Goal: Task Accomplishment & Management: Complete application form

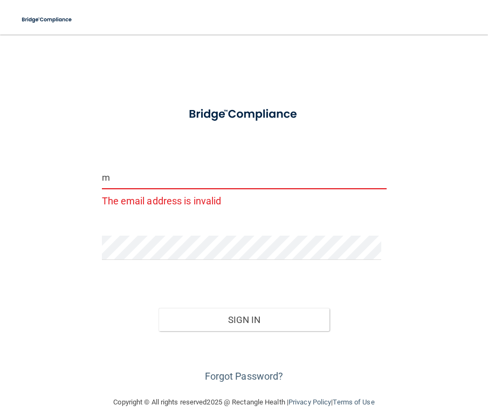
type input "[EMAIL_ADDRESS][DOMAIN_NAME]"
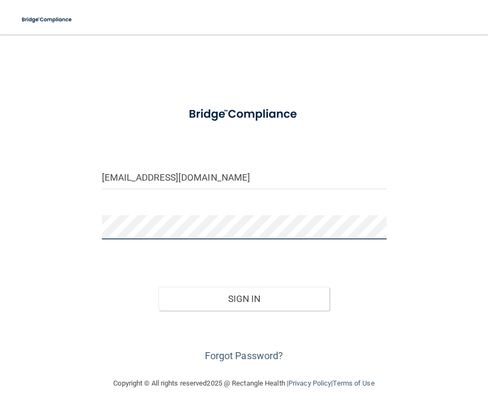
click at [159, 287] on button "Sign In" at bounding box center [244, 299] width 171 height 24
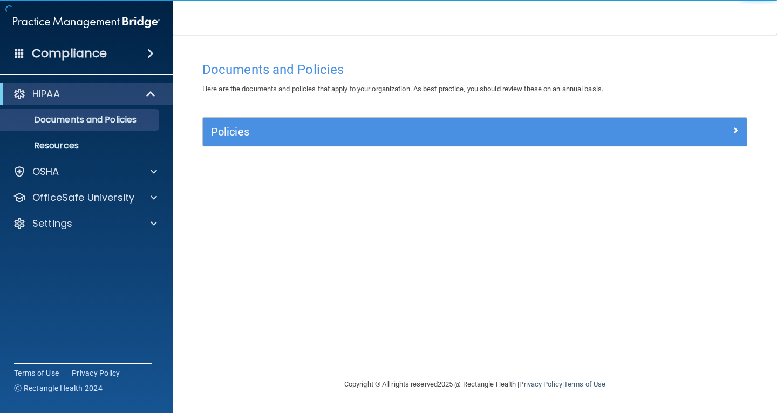
click at [70, 185] on div "HIPAA Documents and Policies Report an Incident Business Associates Emergency P…" at bounding box center [86, 161] width 173 height 164
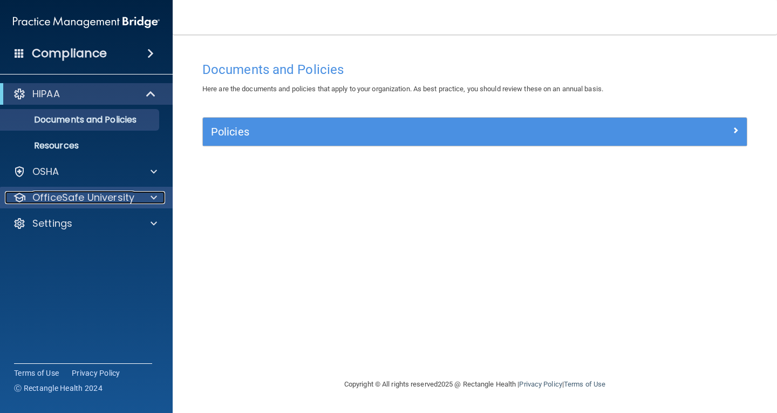
click at [74, 201] on p "OfficeSafe University" at bounding box center [83, 197] width 102 height 13
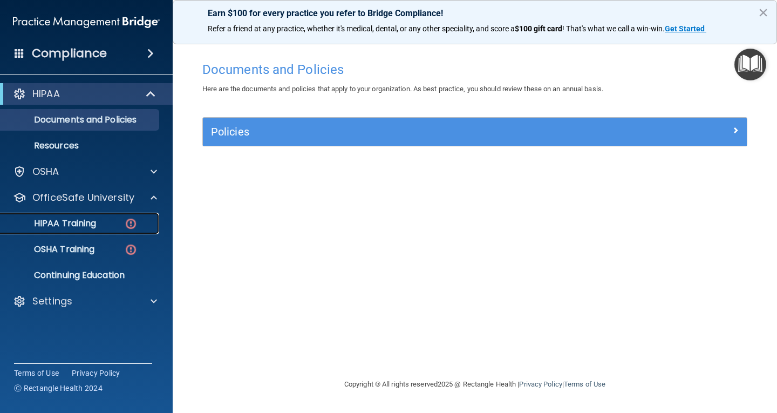
click at [77, 221] on p "HIPAA Training" at bounding box center [51, 223] width 89 height 11
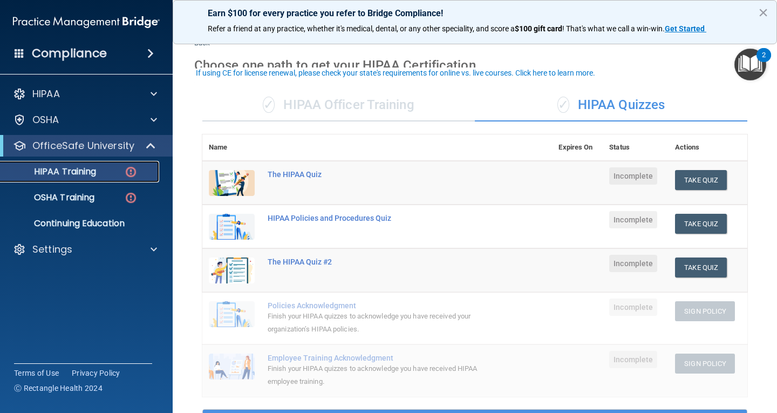
scroll to position [54, 0]
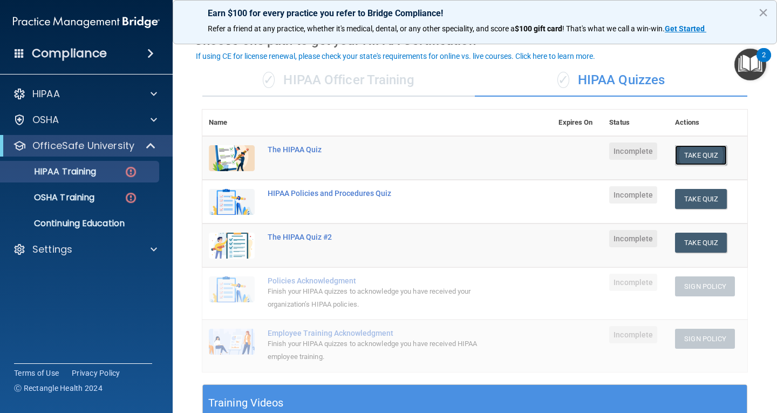
click at [488, 154] on button "Take Quiz" at bounding box center [701, 155] width 52 height 20
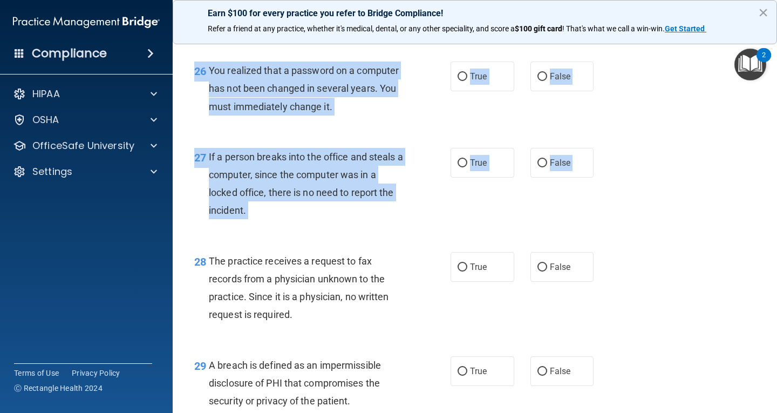
scroll to position [2745, 0]
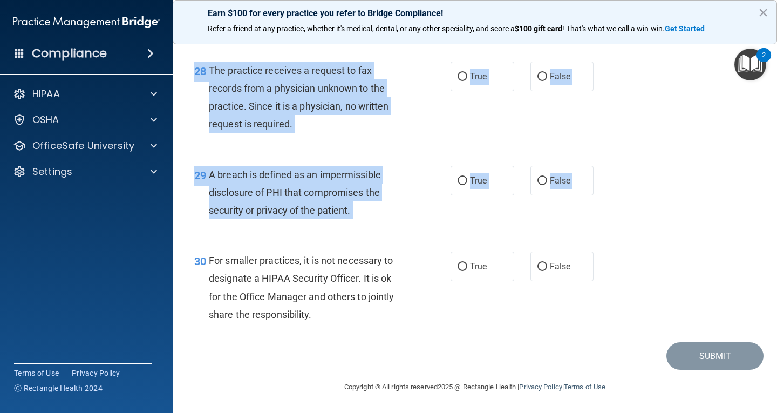
drag, startPoint x: 195, startPoint y: 97, endPoint x: 661, endPoint y: 303, distance: 509.3
click at [488, 317] on div "30 For smaller practices, it is not necessary to designate a HIPAA Security Off…" at bounding box center [474, 290] width 577 height 104
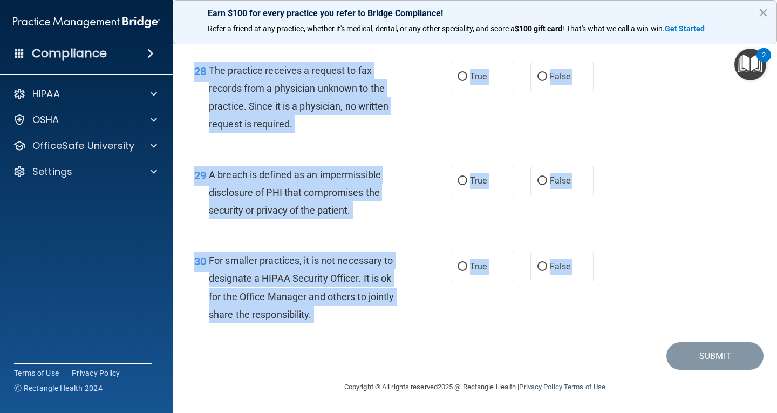
drag, startPoint x: 195, startPoint y: 93, endPoint x: 616, endPoint y: 349, distance: 492.6
copy main "50 Loremips dol sitamet cons adipi ELI sed doei temporincid utla etd magna al e…"
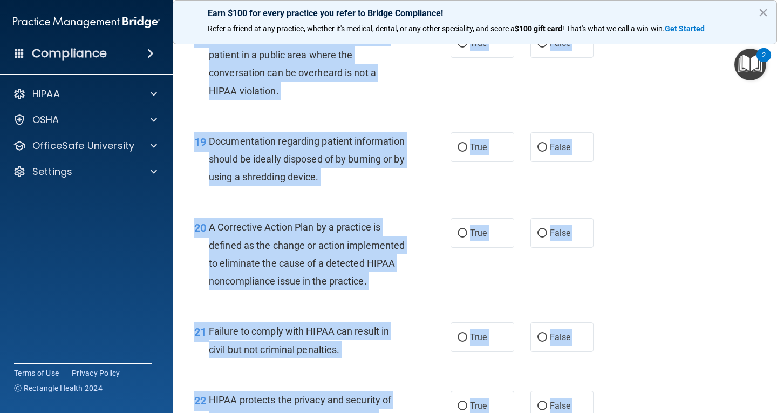
click at [488, 192] on div "19 Documentation regarding patient information should be ideally disposed of by…" at bounding box center [474, 162] width 577 height 86
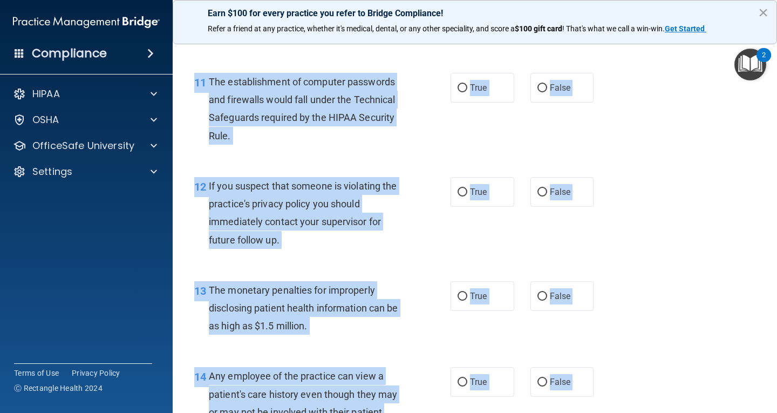
click at [488, 186] on div "12 If you suspect that someone is violating the practice's privacy policy you s…" at bounding box center [474, 216] width 577 height 104
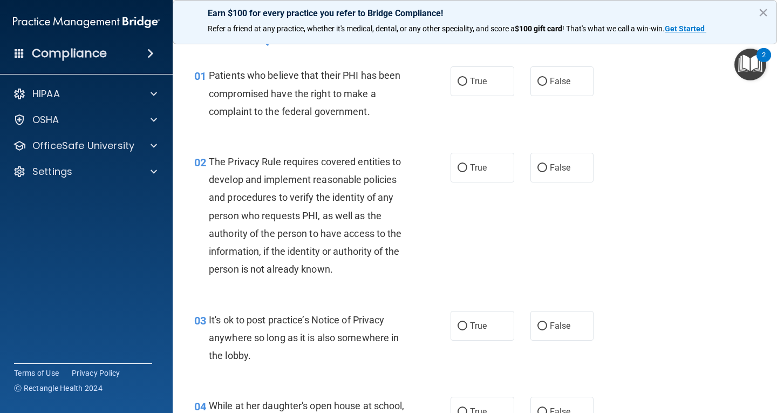
scroll to position [0, 0]
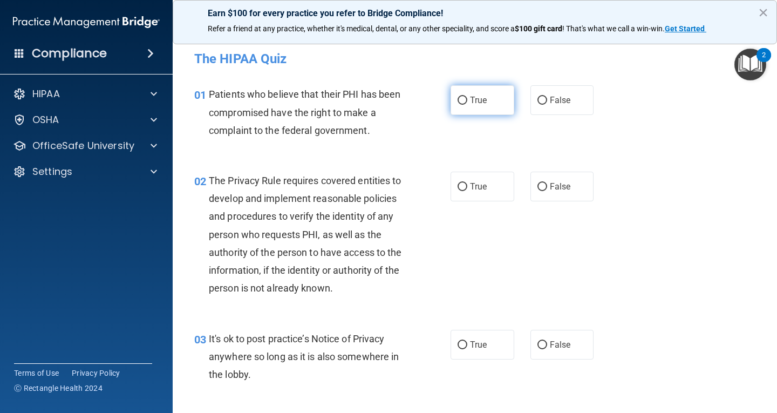
click at [478, 108] on label "True" at bounding box center [483, 100] width 64 height 30
click at [467, 105] on input "True" at bounding box center [463, 101] width 10 height 8
radio input "true"
click at [458, 183] on input "True" at bounding box center [463, 187] width 10 height 8
radio input "true"
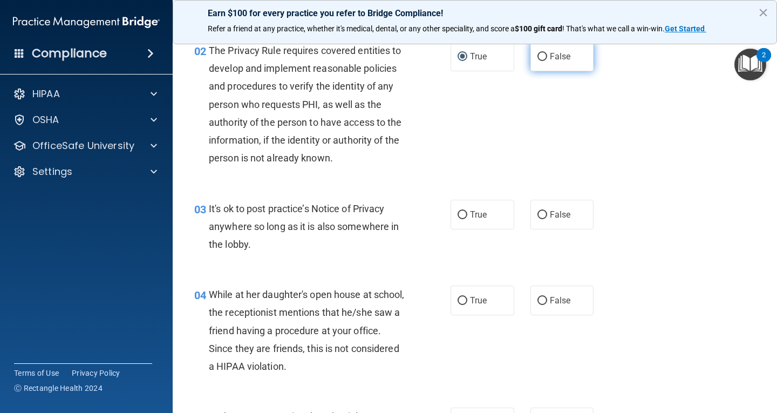
scroll to position [216, 0]
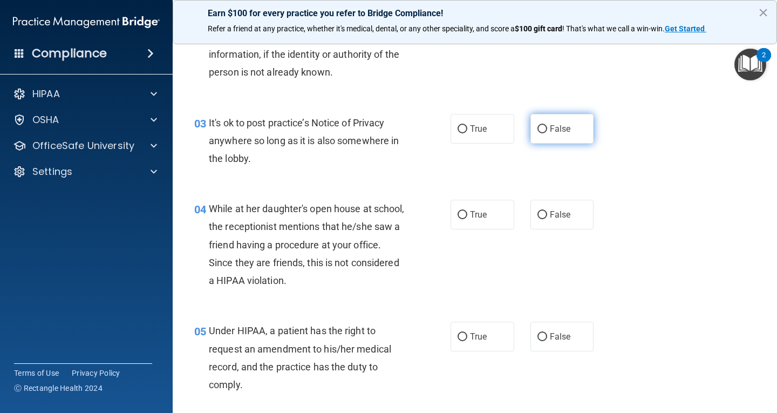
click at [488, 134] on label "False" at bounding box center [562, 129] width 64 height 30
click at [488, 133] on input "False" at bounding box center [543, 129] width 10 height 8
radio input "true"
click at [488, 227] on label "False" at bounding box center [562, 215] width 64 height 30
click at [488, 219] on input "False" at bounding box center [543, 215] width 10 height 8
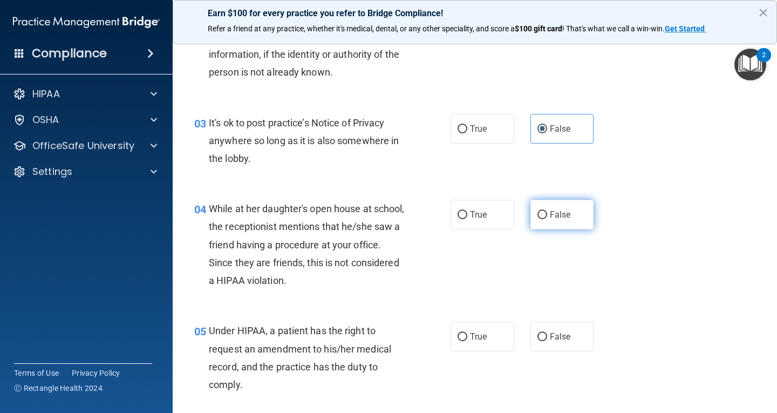
radio input "true"
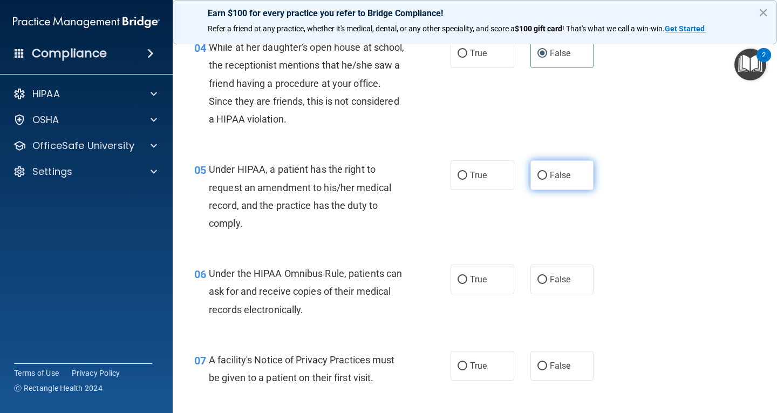
scroll to position [378, 0]
click at [488, 188] on label "False" at bounding box center [562, 175] width 64 height 30
click at [488, 179] on input "False" at bounding box center [543, 175] width 10 height 8
radio input "true"
click at [488, 277] on label "True" at bounding box center [483, 279] width 64 height 30
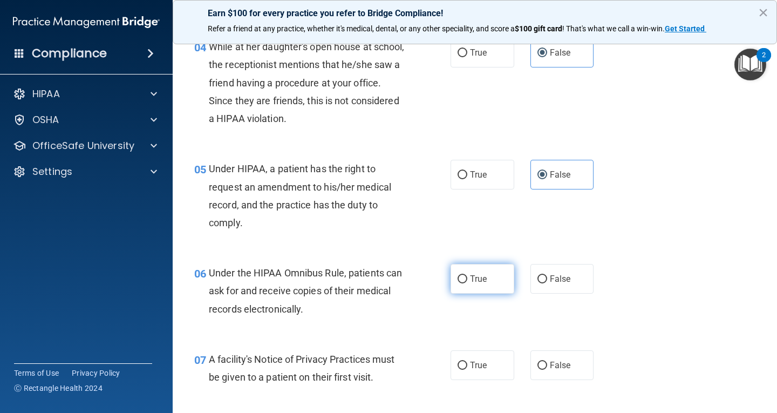
click at [467, 277] on input "True" at bounding box center [463, 279] width 10 height 8
radio input "true"
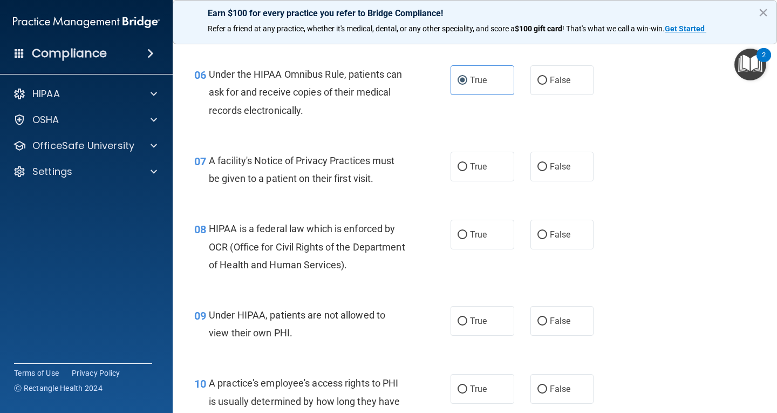
scroll to position [594, 0]
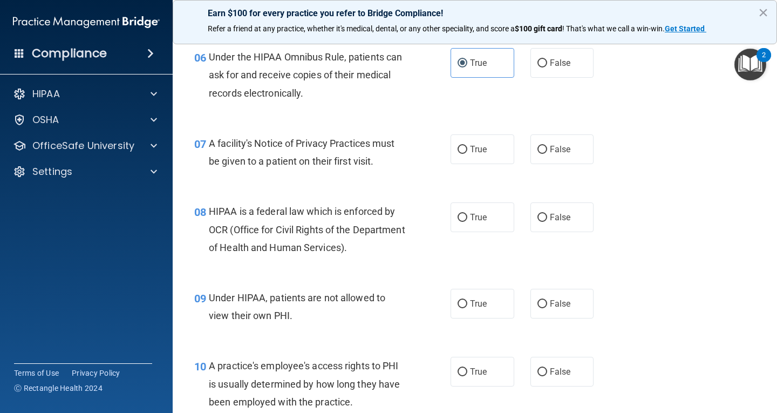
click at [461, 165] on div "07 A facility's Notice of Privacy Practices must be given to a patient on their…" at bounding box center [322, 154] width 289 height 41
click at [477, 217] on span "True" at bounding box center [478, 217] width 17 height 10
click at [467, 217] on input "True" at bounding box center [463, 218] width 10 height 8
radio input "true"
click at [486, 152] on label "True" at bounding box center [483, 149] width 64 height 30
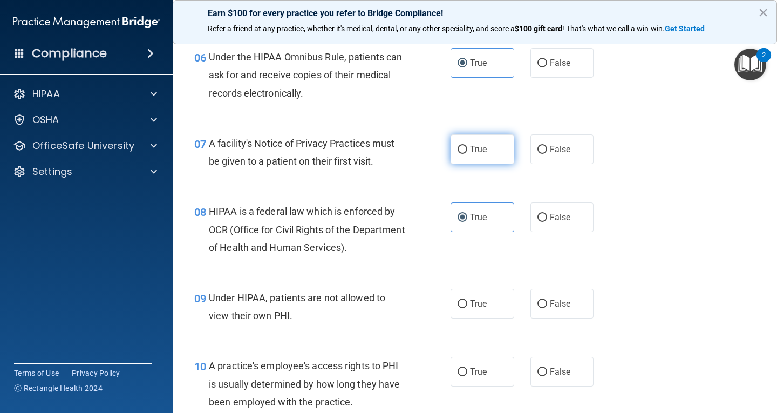
click at [467, 152] on input "True" at bounding box center [463, 150] width 10 height 8
radio input "true"
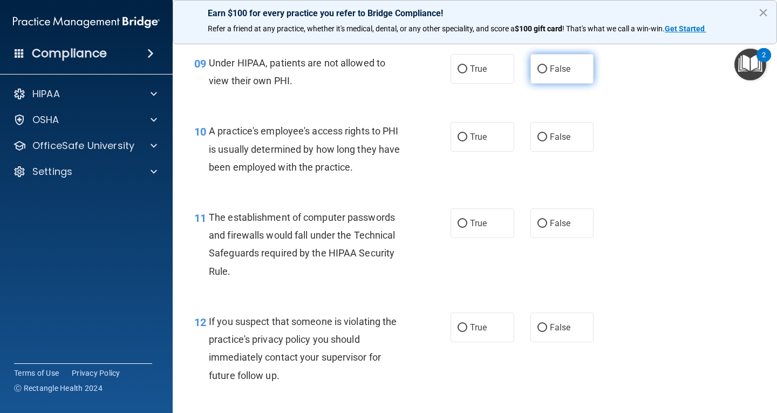
scroll to position [810, 0]
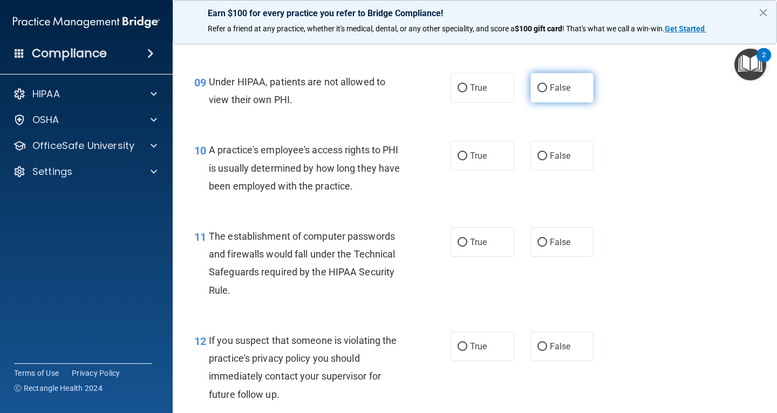
click at [488, 98] on label "False" at bounding box center [562, 88] width 64 height 30
click at [488, 92] on input "False" at bounding box center [543, 88] width 10 height 8
radio input "true"
click at [488, 152] on span "False" at bounding box center [560, 156] width 21 height 10
click at [488, 152] on input "False" at bounding box center [543, 156] width 10 height 8
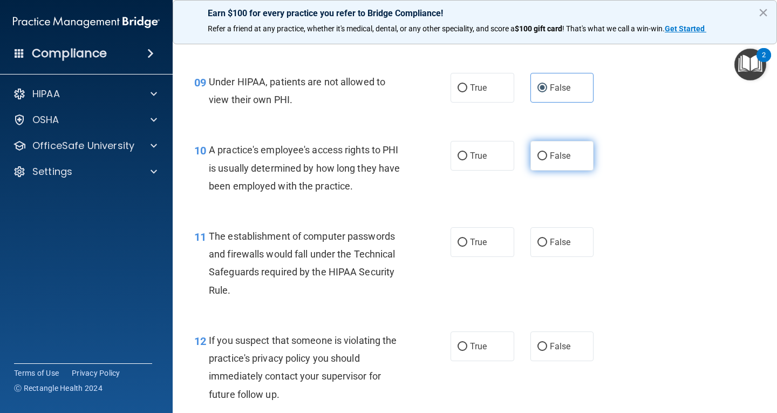
radio input "true"
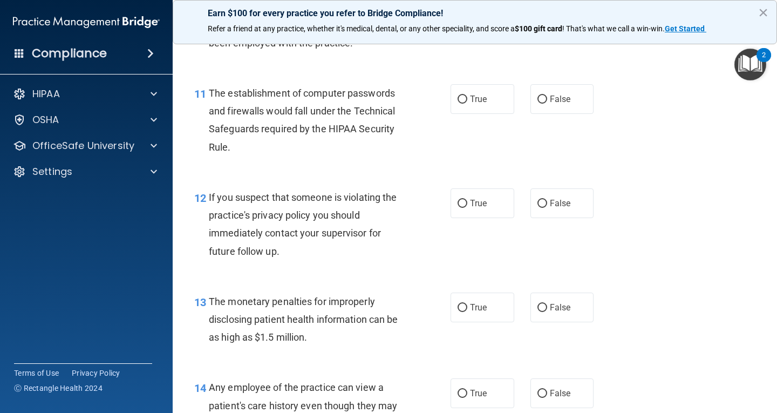
scroll to position [971, 0]
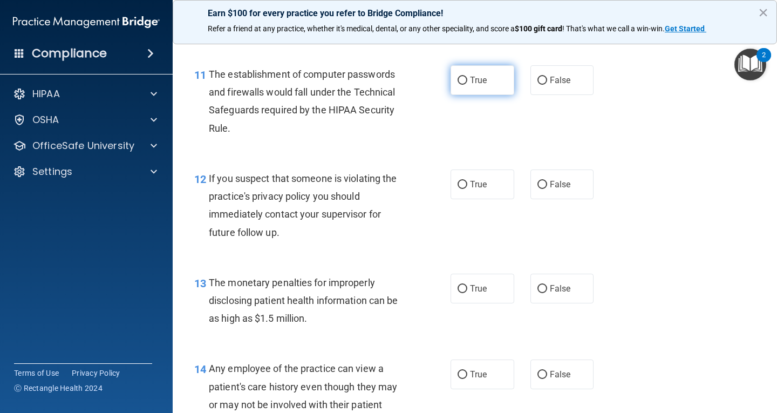
click at [476, 89] on label "True" at bounding box center [483, 80] width 64 height 30
click at [467, 85] on input "True" at bounding box center [463, 81] width 10 height 8
radio input "true"
click at [481, 172] on label "True" at bounding box center [483, 184] width 64 height 30
click at [467, 181] on input "True" at bounding box center [463, 185] width 10 height 8
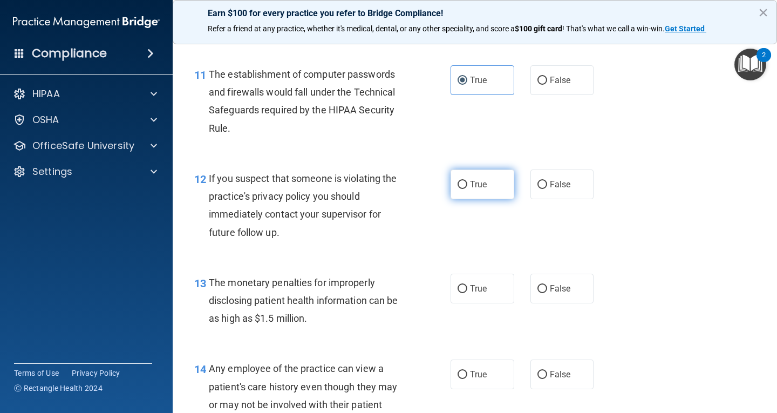
radio input "true"
click at [482, 290] on span "True" at bounding box center [478, 288] width 17 height 10
click at [467, 290] on input "True" at bounding box center [463, 289] width 10 height 8
radio input "true"
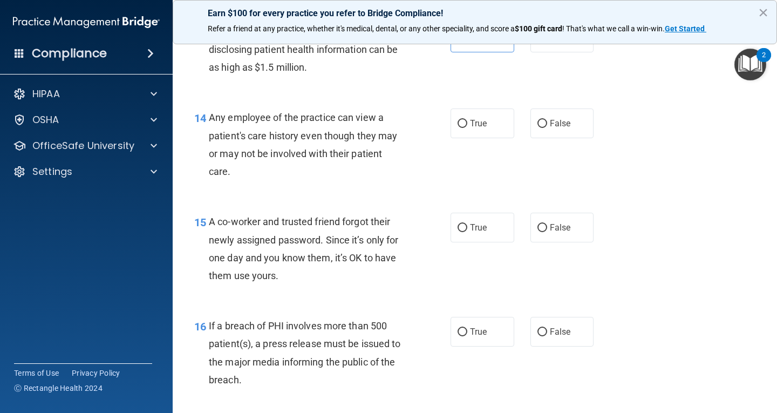
scroll to position [1241, 0]
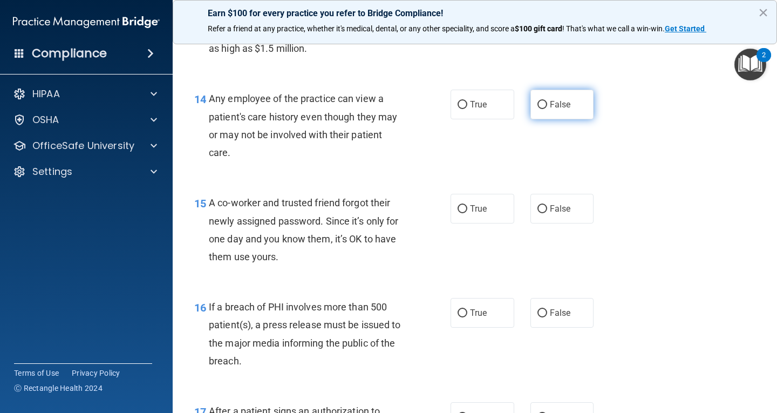
click at [488, 107] on label "False" at bounding box center [562, 105] width 64 height 30
click at [488, 107] on input "False" at bounding box center [543, 105] width 10 height 8
radio input "true"
click at [488, 214] on label "False" at bounding box center [562, 209] width 64 height 30
click at [488, 213] on input "False" at bounding box center [543, 209] width 10 height 8
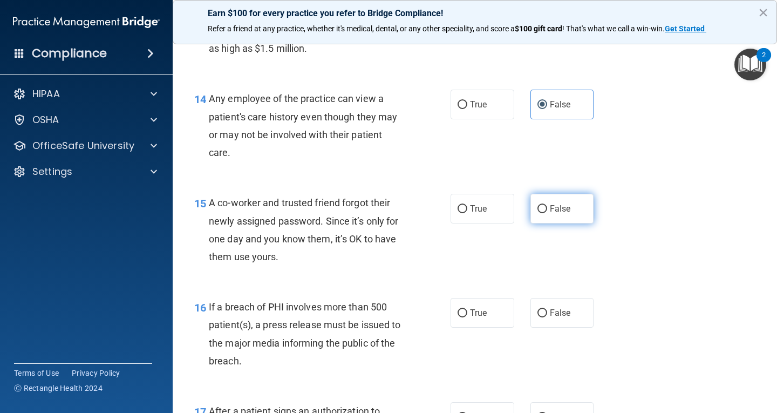
radio input "true"
click at [488, 321] on label "True" at bounding box center [483, 313] width 64 height 30
click at [467, 317] on input "True" at bounding box center [463, 313] width 10 height 8
radio input "true"
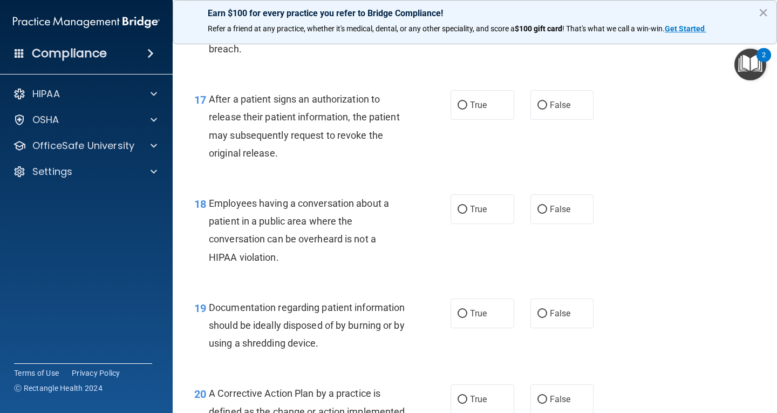
scroll to position [1565, 0]
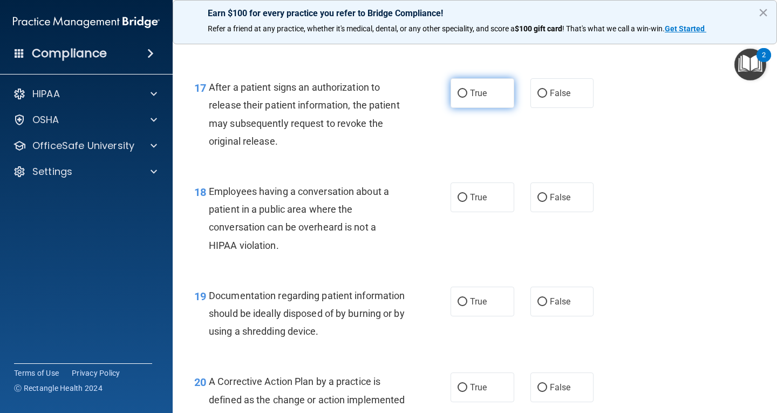
click at [488, 98] on label "True" at bounding box center [483, 93] width 64 height 30
click at [467, 98] on input "True" at bounding box center [463, 94] width 10 height 8
radio input "true"
click at [488, 194] on span "False" at bounding box center [560, 197] width 21 height 10
click at [488, 194] on input "False" at bounding box center [543, 198] width 10 height 8
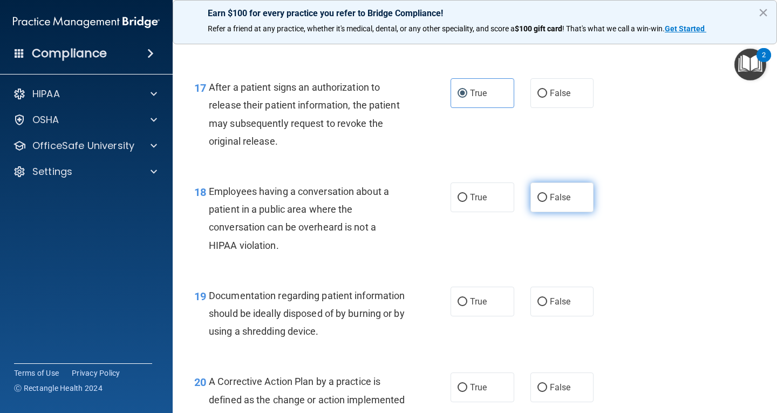
radio input "true"
click at [488, 297] on label "True" at bounding box center [483, 302] width 64 height 30
click at [467, 298] on input "True" at bounding box center [463, 302] width 10 height 8
radio input "true"
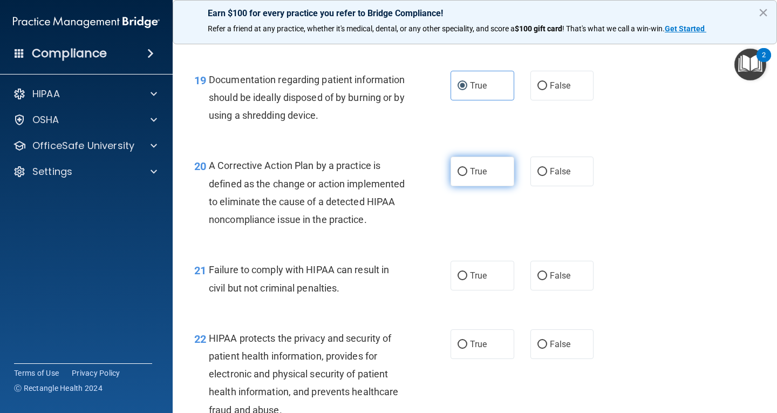
click at [471, 162] on label "True" at bounding box center [483, 172] width 64 height 30
click at [467, 168] on input "True" at bounding box center [463, 172] width 10 height 8
radio input "true"
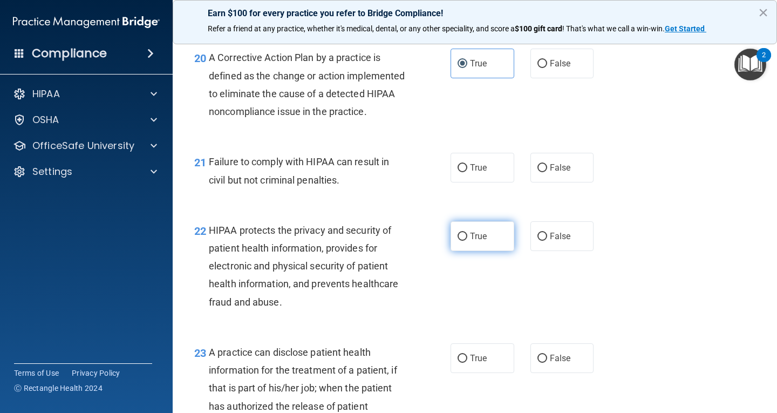
scroll to position [1943, 0]
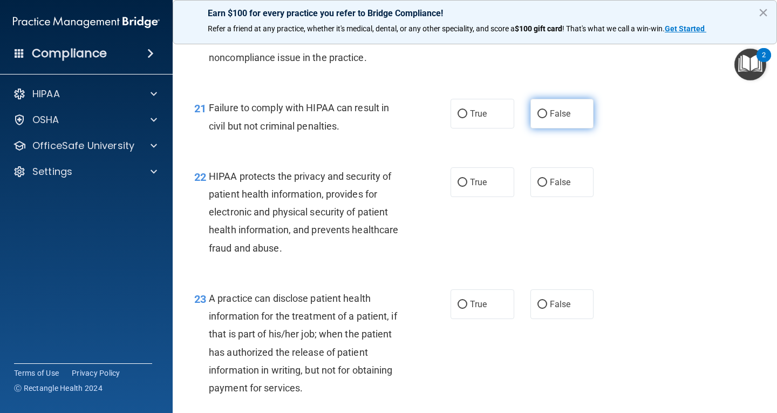
click at [488, 128] on label "False" at bounding box center [562, 114] width 64 height 30
click at [488, 118] on input "False" at bounding box center [543, 114] width 10 height 8
radio input "true"
click at [485, 197] on label "True" at bounding box center [483, 182] width 64 height 30
click at [467, 187] on input "True" at bounding box center [463, 183] width 10 height 8
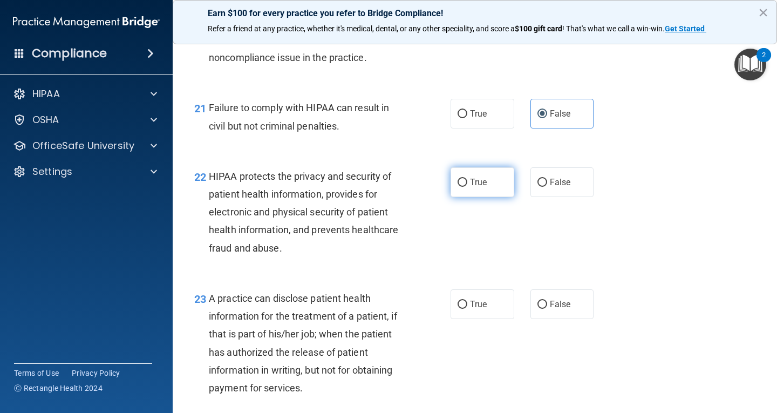
radio input "true"
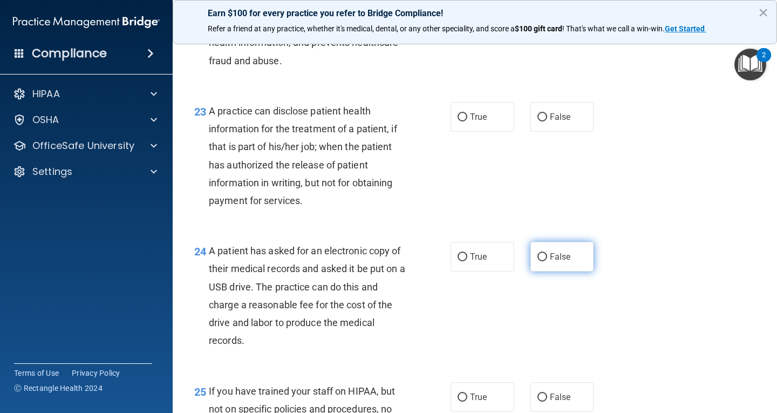
scroll to position [2159, 0]
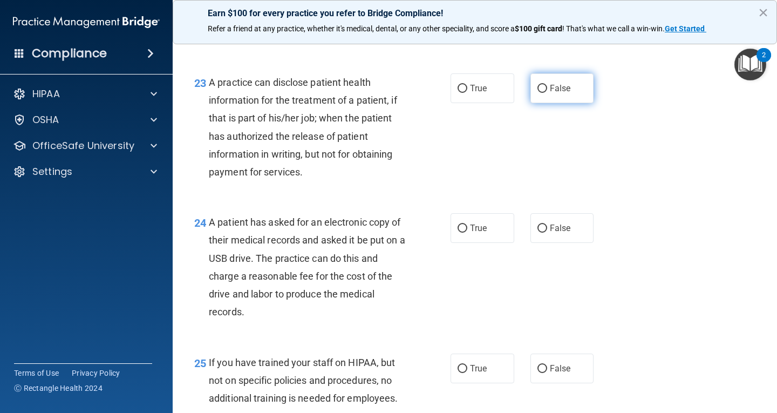
click at [488, 93] on span "False" at bounding box center [560, 88] width 21 height 10
click at [488, 93] on input "False" at bounding box center [543, 89] width 10 height 8
radio input "true"
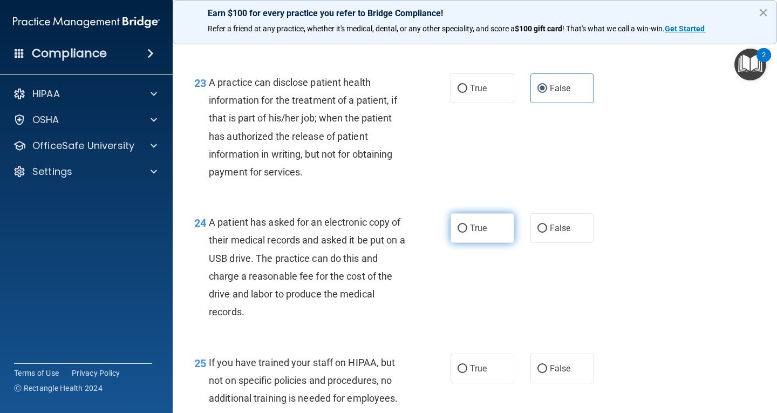
click at [474, 243] on label "True" at bounding box center [483, 228] width 64 height 30
click at [467, 233] on input "True" at bounding box center [463, 229] width 10 height 8
radio input "true"
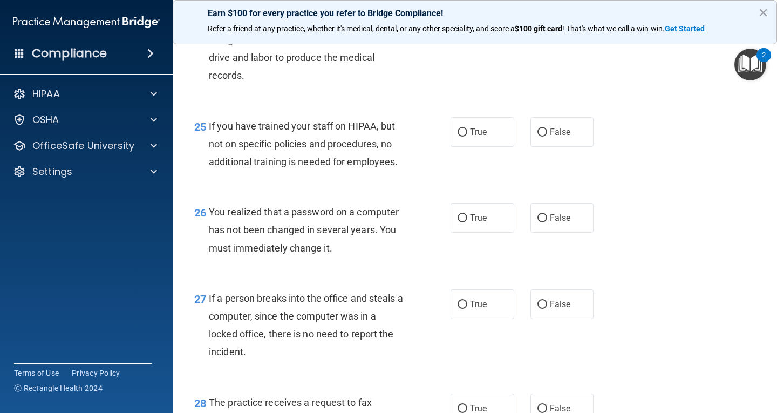
scroll to position [2429, 0]
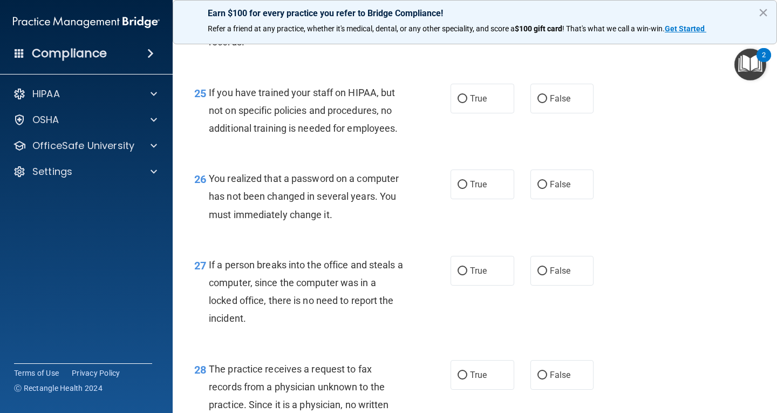
click at [488, 134] on div "25 If you have trained your staff on HIPAA, but not on specific policies and pr…" at bounding box center [474, 113] width 577 height 86
click at [488, 196] on label "True" at bounding box center [483, 184] width 64 height 30
click at [467, 189] on input "True" at bounding box center [463, 185] width 10 height 8
radio input "true"
click at [488, 113] on label "False" at bounding box center [562, 99] width 64 height 30
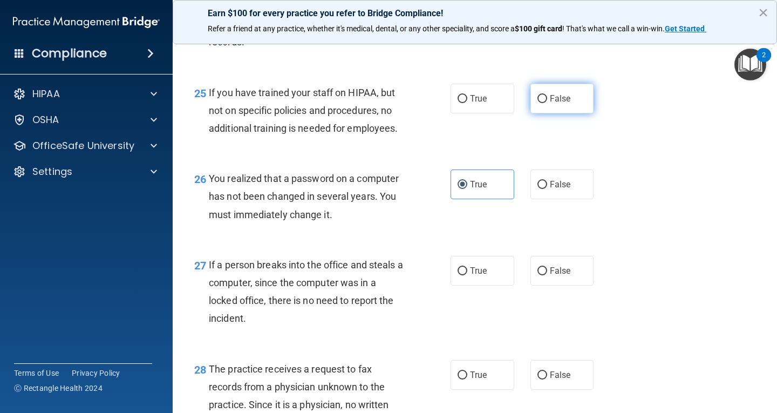
click at [488, 103] on input "False" at bounding box center [543, 99] width 10 height 8
radio input "true"
click at [488, 285] on label "False" at bounding box center [562, 271] width 64 height 30
click at [488, 275] on input "False" at bounding box center [543, 271] width 10 height 8
radio input "true"
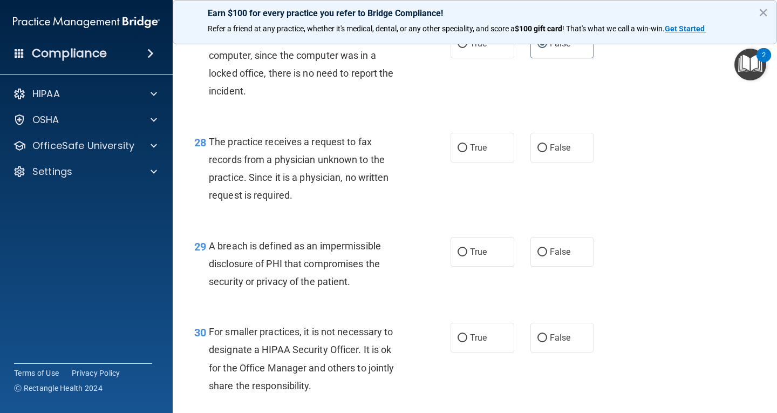
scroll to position [2637, 0]
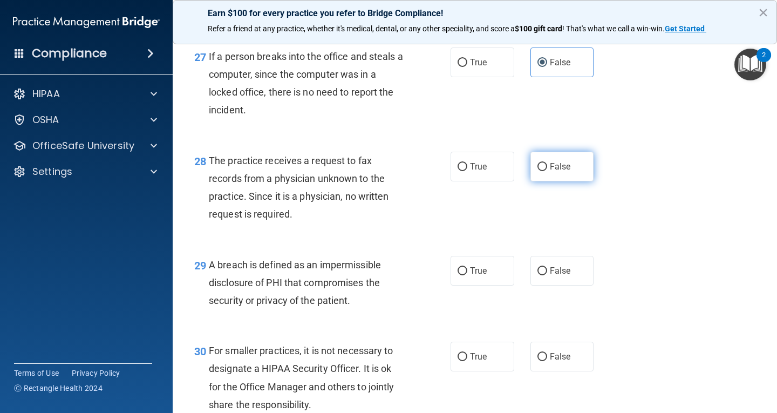
click at [488, 177] on label "False" at bounding box center [562, 167] width 64 height 30
click at [488, 171] on input "False" at bounding box center [543, 167] width 10 height 8
radio input "true"
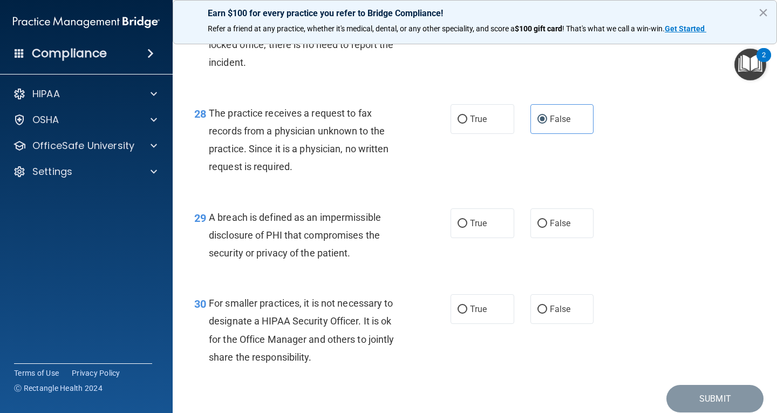
scroll to position [2745, 0]
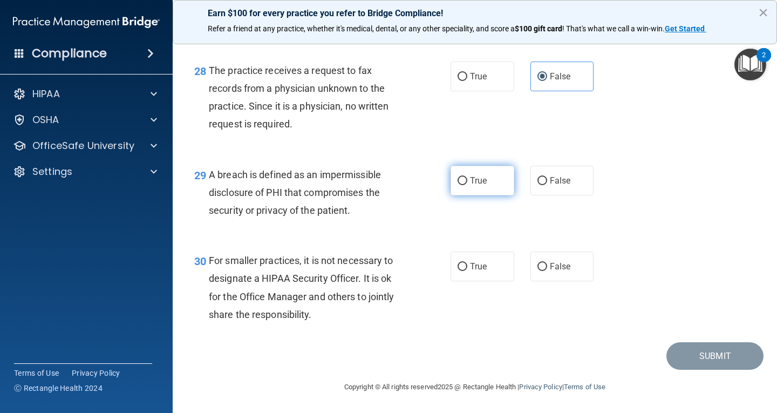
click at [488, 174] on label "True" at bounding box center [483, 181] width 64 height 30
click at [467, 177] on input "True" at bounding box center [463, 181] width 10 height 8
radio input "true"
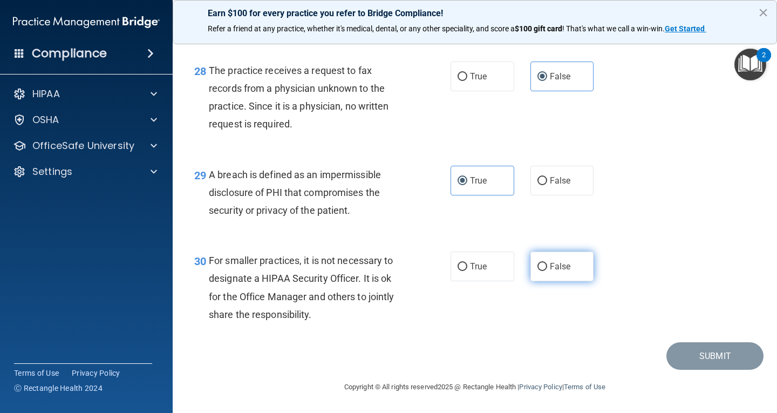
click at [488, 264] on input "False" at bounding box center [543, 267] width 10 height 8
radio input "true"
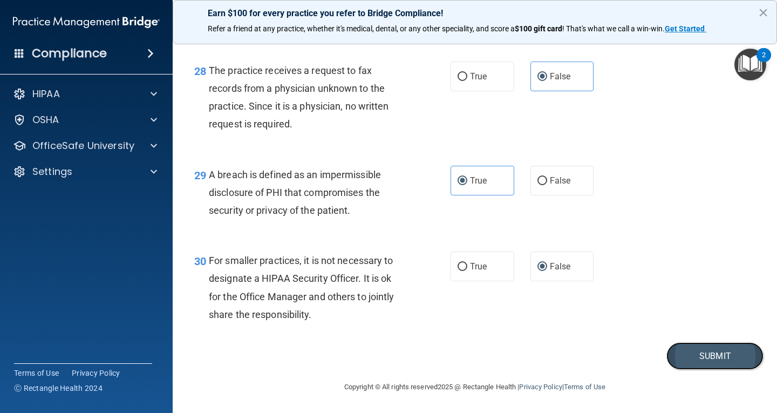
click at [488, 355] on button "Submit" at bounding box center [714, 356] width 97 height 28
click at [488, 353] on button "Submit" at bounding box center [714, 356] width 97 height 28
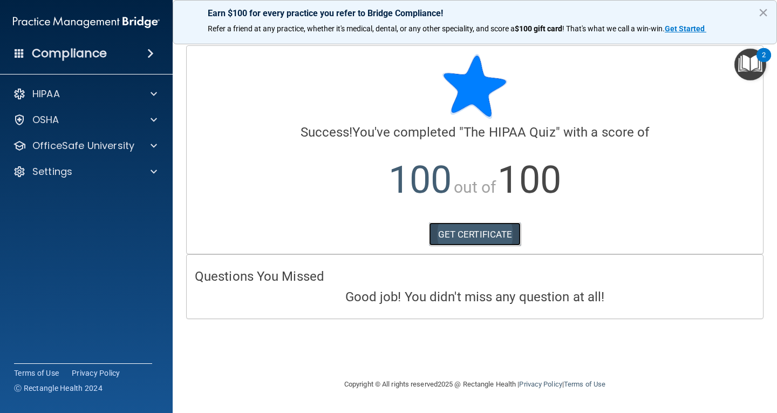
click at [453, 236] on link "GET CERTIFICATE" at bounding box center [475, 234] width 92 height 24
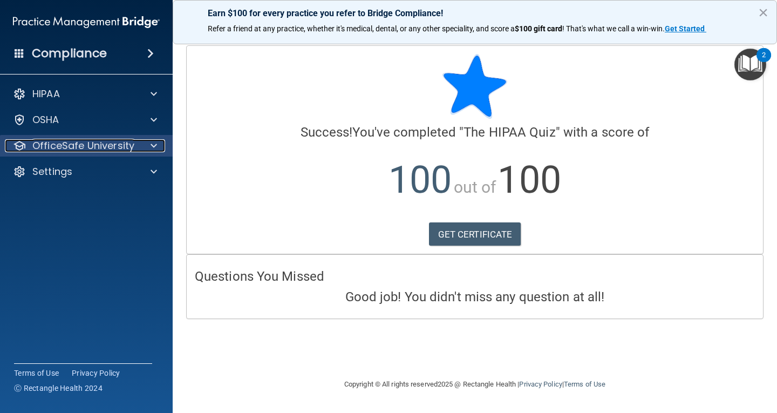
click at [117, 145] on p "OfficeSafe University" at bounding box center [83, 145] width 102 height 13
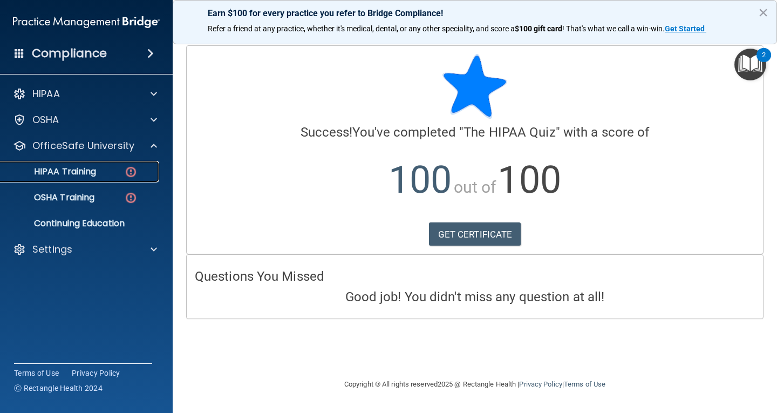
click at [97, 179] on link "HIPAA Training" at bounding box center [74, 172] width 170 height 22
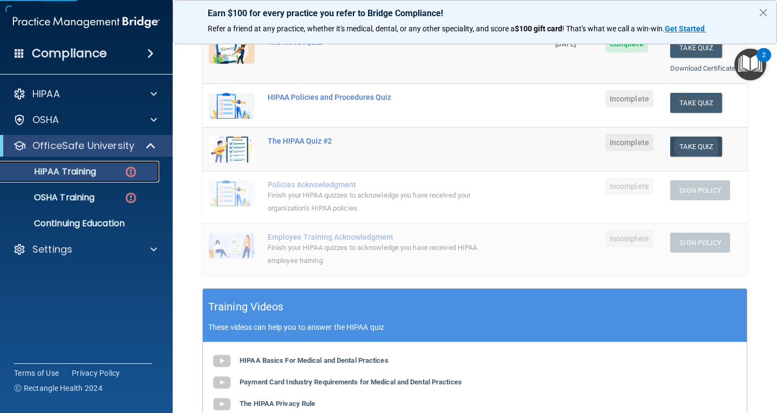
scroll to position [162, 0]
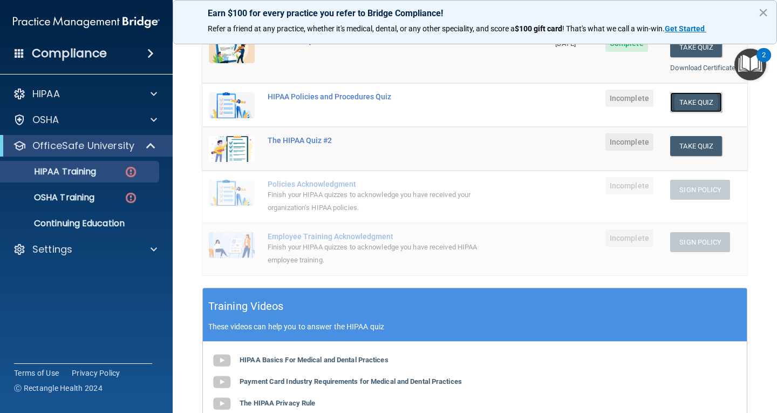
click at [488, 101] on button "Take Quiz" at bounding box center [696, 102] width 52 height 20
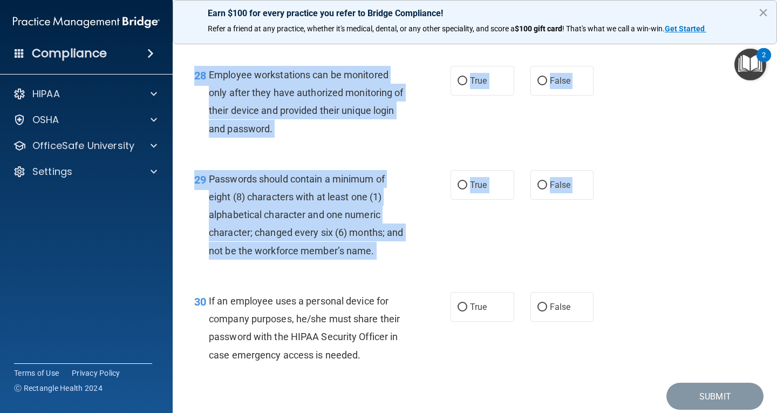
scroll to position [2960, 0]
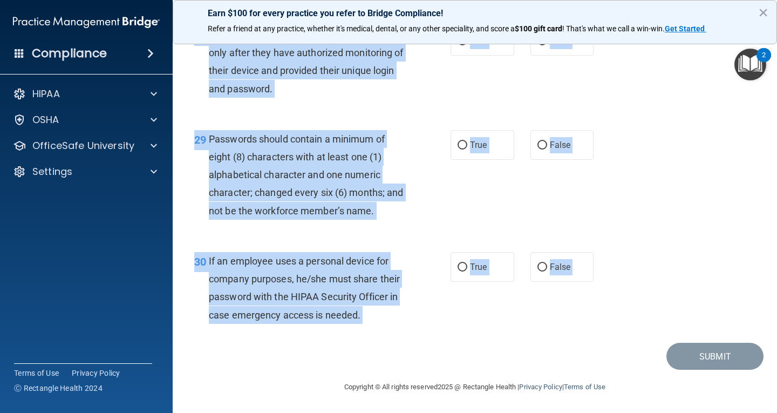
drag, startPoint x: 196, startPoint y: 88, endPoint x: 508, endPoint y: 369, distance: 419.5
copy main "20 Lo ip do si ametc adip elitsedd eius t in-utlabo et dolo magnaaliq enimad mi…"
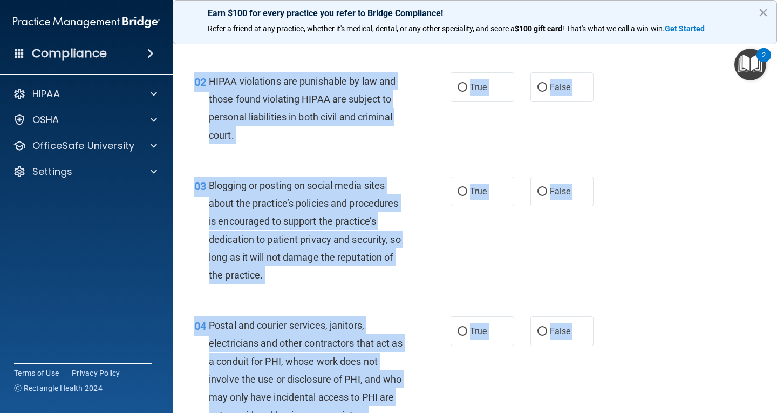
scroll to position [0, 0]
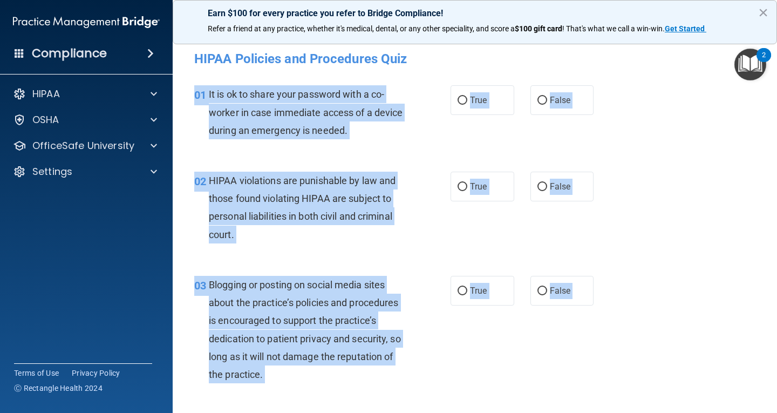
click at [488, 196] on div "02 HIPAA violations are punishable by law and those found violating HIPAA are s…" at bounding box center [474, 210] width 577 height 104
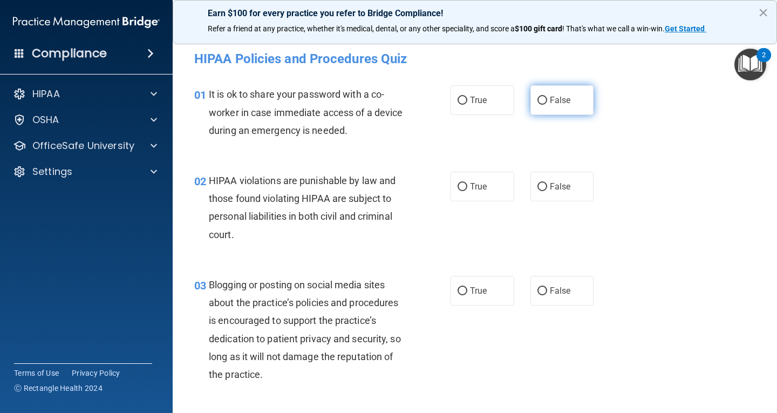
click at [488, 111] on label "False" at bounding box center [562, 100] width 64 height 30
click at [488, 105] on input "False" at bounding box center [543, 101] width 10 height 8
radio input "true"
click at [484, 182] on label "True" at bounding box center [483, 187] width 64 height 30
click at [467, 183] on input "True" at bounding box center [463, 187] width 10 height 8
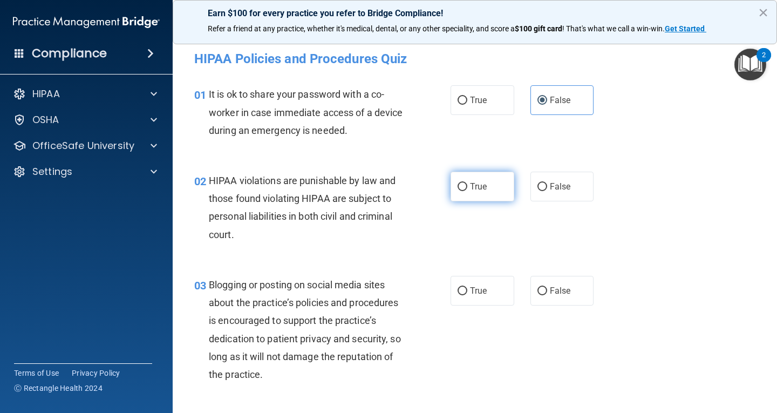
radio input "true"
click at [488, 300] on label "False" at bounding box center [562, 291] width 64 height 30
click at [488, 295] on input "False" at bounding box center [543, 291] width 10 height 8
radio input "true"
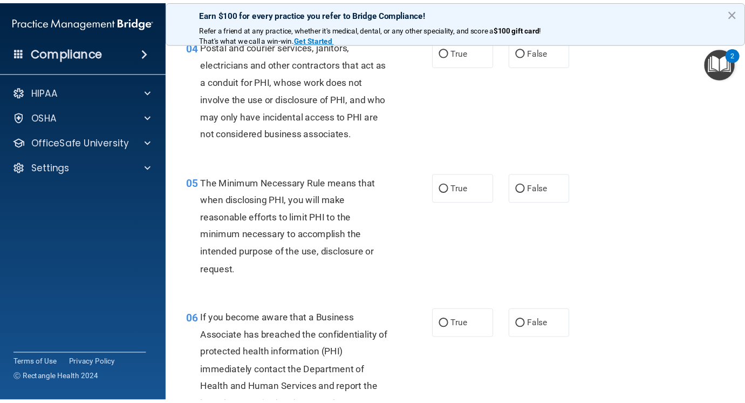
scroll to position [504, 0]
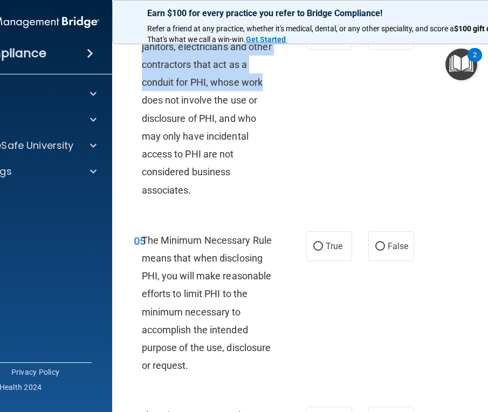
drag, startPoint x: 466, startPoint y: 145, endPoint x: 226, endPoint y: 22, distance: 269.6
click at [235, 77] on div "04 Postal and courier services, janitors, electricians and other contractors th…" at bounding box center [331, 112] width 410 height 212
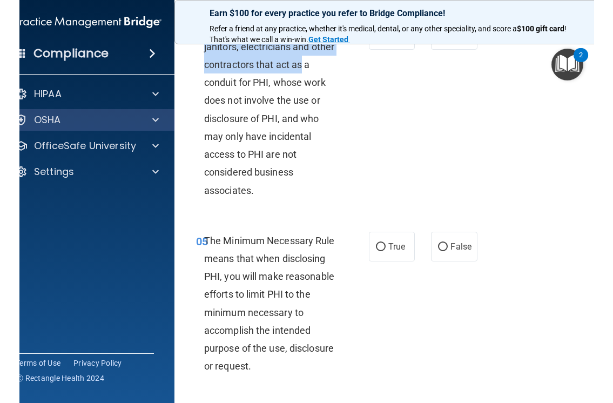
scroll to position [378, 0]
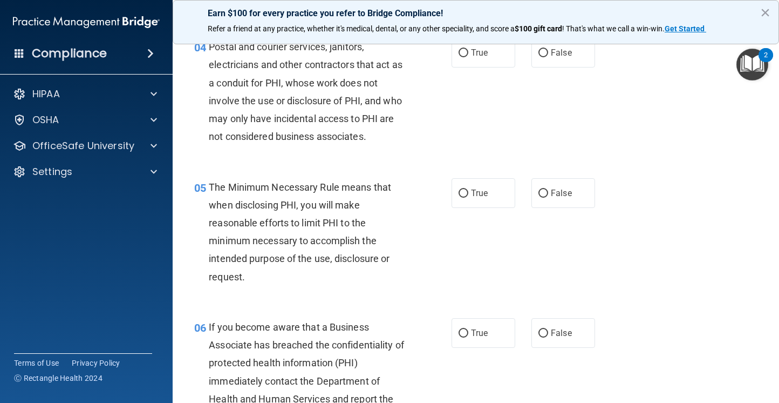
click at [488, 128] on div "04 Postal and courier services, janitors, electricians and other contractors th…" at bounding box center [476, 94] width 580 height 140
drag, startPoint x: 768, startPoint y: 131, endPoint x: 721, endPoint y: 18, distance: 122.4
click at [488, 121] on main "- HIPAA Policies and Procedures Quiz This quiz doesn’t expire until . Are you s…" at bounding box center [476, 219] width 607 height 368
click at [322, 156] on div "04 Postal and courier services, janitors, electricians and other contractors th…" at bounding box center [476, 94] width 580 height 140
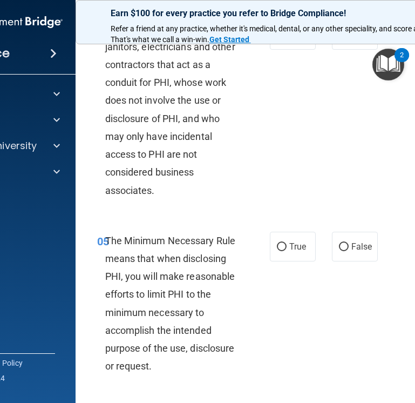
scroll to position [450, 0]
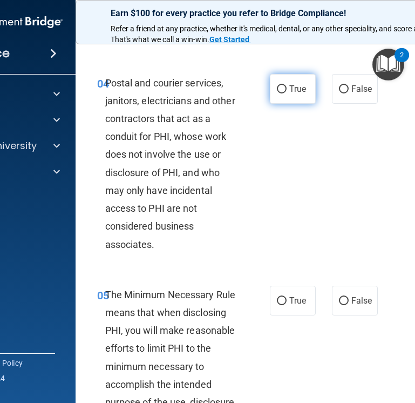
click at [278, 104] on label "True" at bounding box center [293, 89] width 46 height 30
click at [278, 93] on input "True" at bounding box center [282, 89] width 10 height 8
radio input "true"
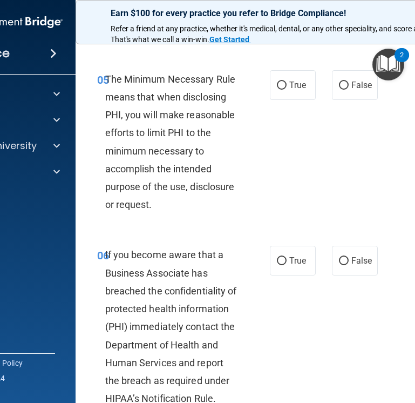
scroll to position [665, 0]
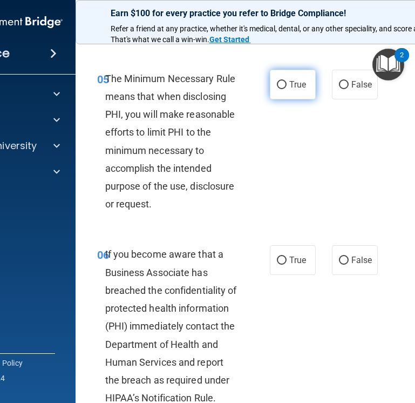
click at [290, 99] on label "True" at bounding box center [293, 85] width 46 height 30
click at [287, 89] on input "True" at bounding box center [282, 85] width 10 height 8
radio input "true"
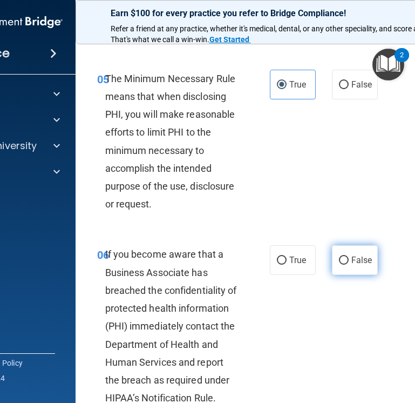
click at [362, 265] on span "False" at bounding box center [361, 260] width 21 height 10
click at [349, 264] on input "False" at bounding box center [344, 260] width 10 height 8
radio input "true"
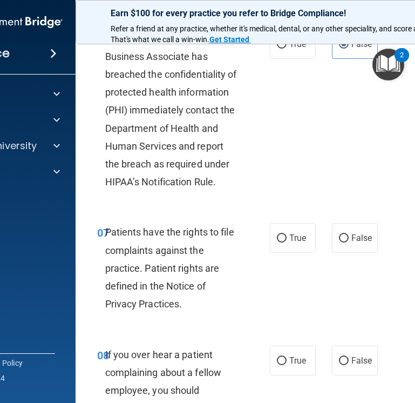
scroll to position [935, 0]
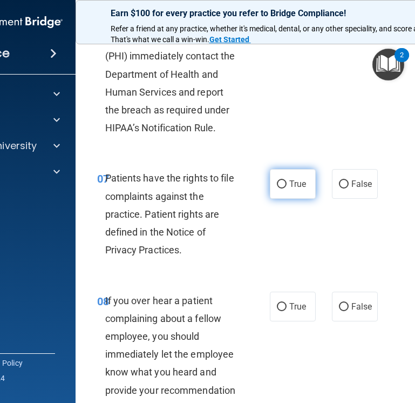
click at [289, 189] on span "True" at bounding box center [297, 184] width 17 height 10
click at [286, 188] on input "True" at bounding box center [282, 184] width 10 height 8
radio input "true"
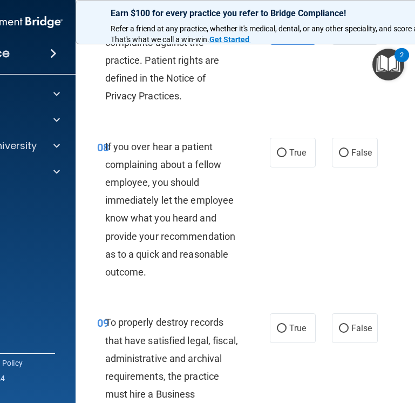
scroll to position [1097, 0]
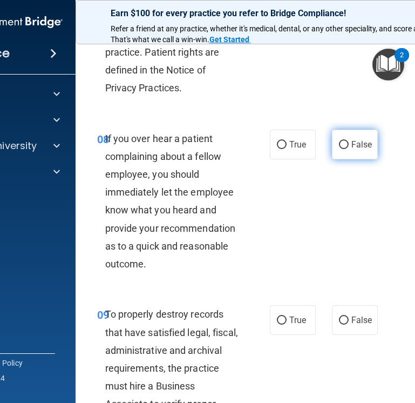
click at [346, 159] on label "False" at bounding box center [355, 145] width 46 height 30
click at [346, 149] on input "False" at bounding box center [344, 145] width 10 height 8
radio input "true"
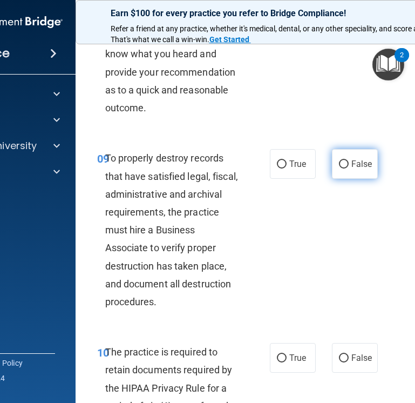
scroll to position [1259, 0]
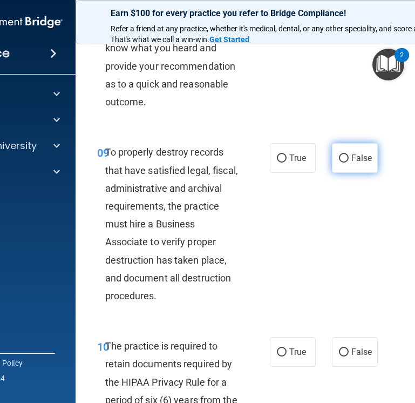
click at [360, 163] on span "False" at bounding box center [361, 158] width 21 height 10
click at [349, 162] on input "False" at bounding box center [344, 158] width 10 height 8
radio input "true"
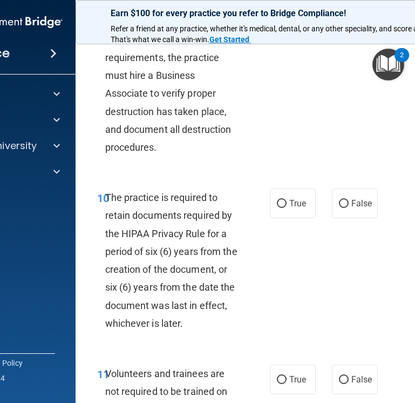
scroll to position [1475, 0]
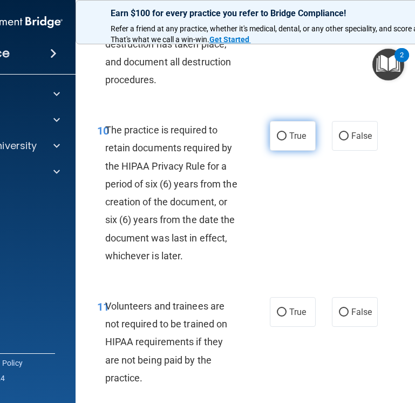
click at [307, 151] on label "True" at bounding box center [293, 136] width 46 height 30
click at [287, 140] on input "True" at bounding box center [282, 136] width 10 height 8
radio input "true"
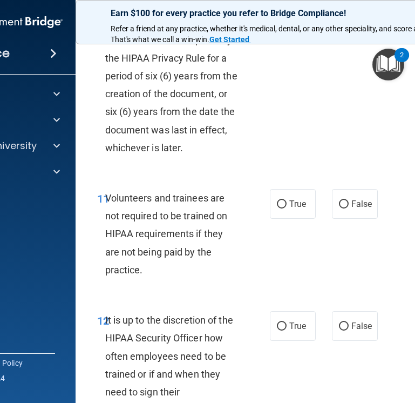
scroll to position [1637, 0]
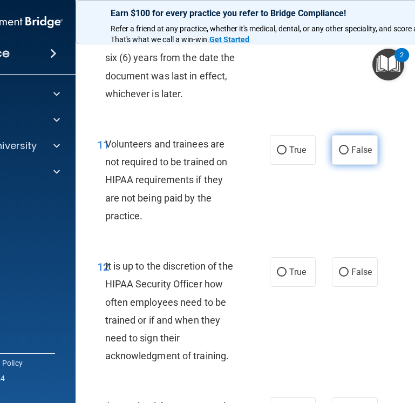
click at [363, 165] on label "False" at bounding box center [355, 150] width 46 height 30
click at [349, 154] on input "False" at bounding box center [344, 150] width 10 height 8
radio input "true"
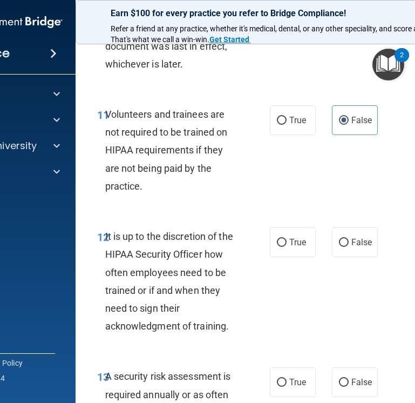
scroll to position [1691, 0]
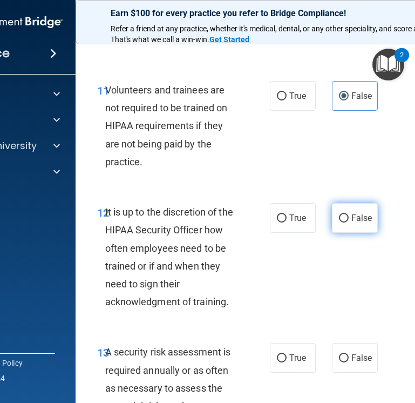
click at [373, 228] on label "False" at bounding box center [355, 218] width 46 height 30
click at [349, 222] on input "False" at bounding box center [344, 218] width 10 height 8
radio input "true"
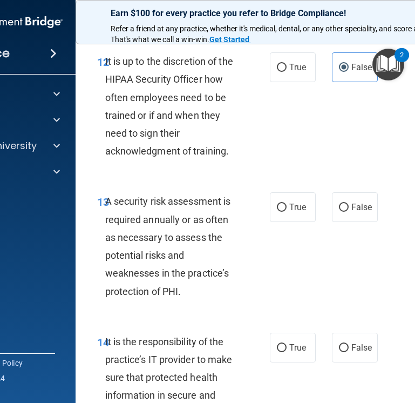
scroll to position [1853, 0]
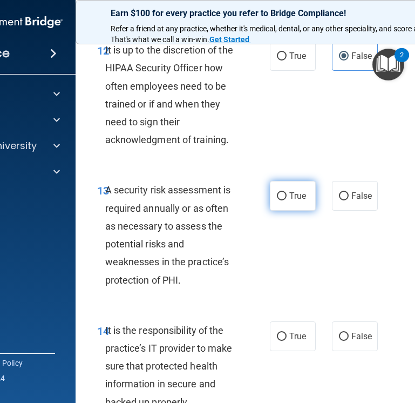
click at [283, 210] on label "True" at bounding box center [293, 196] width 46 height 30
click at [283, 200] on input "True" at bounding box center [282, 196] width 10 height 8
radio input "true"
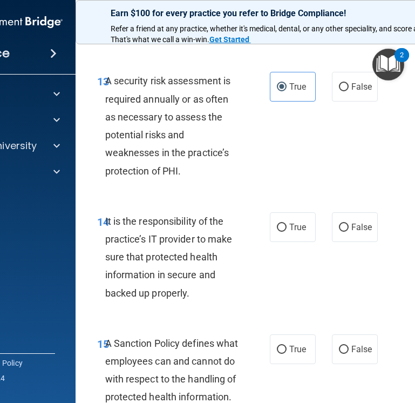
scroll to position [2015, 0]
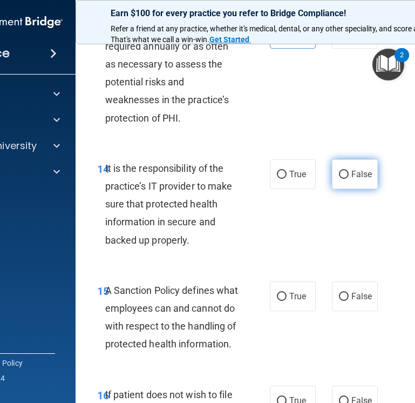
click at [363, 179] on span "False" at bounding box center [361, 174] width 21 height 10
click at [349, 179] on input "False" at bounding box center [344, 175] width 10 height 8
radio input "true"
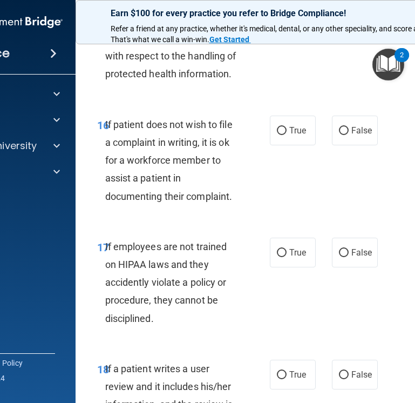
scroll to position [2176, 0]
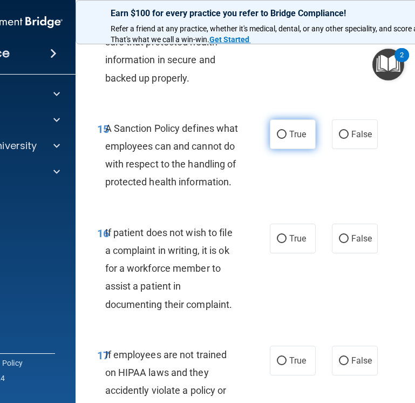
click at [304, 149] on label "True" at bounding box center [293, 134] width 46 height 30
click at [287, 139] on input "True" at bounding box center [282, 135] width 10 height 8
radio input "true"
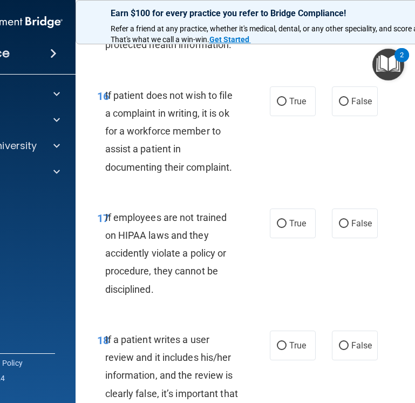
scroll to position [2338, 0]
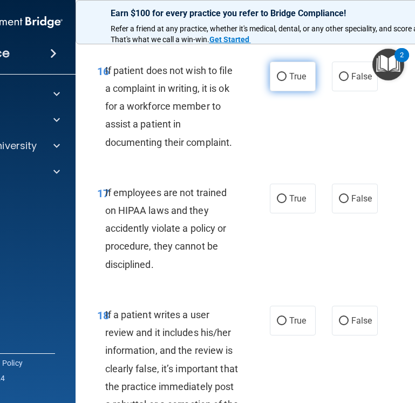
click at [300, 91] on label "True" at bounding box center [293, 77] width 46 height 30
click at [287, 81] on input "True" at bounding box center [282, 77] width 10 height 8
radio input "true"
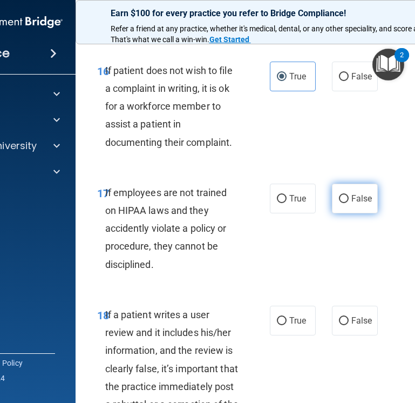
click at [362, 213] on label "False" at bounding box center [355, 198] width 46 height 30
click at [349, 203] on input "False" at bounding box center [344, 199] width 10 height 8
radio input "true"
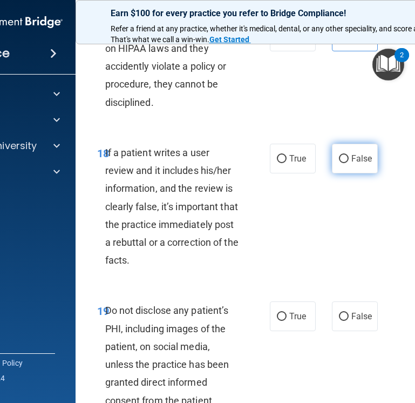
click at [365, 173] on label "False" at bounding box center [355, 159] width 46 height 30
click at [349, 163] on input "False" at bounding box center [344, 159] width 10 height 8
radio input "true"
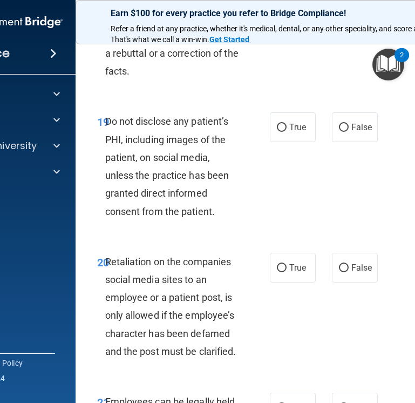
scroll to position [2716, 0]
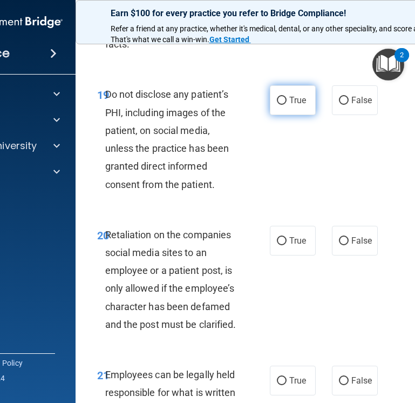
click at [289, 115] on label "True" at bounding box center [293, 100] width 46 height 30
click at [287, 105] on input "True" at bounding box center [282, 101] width 10 height 8
radio input "true"
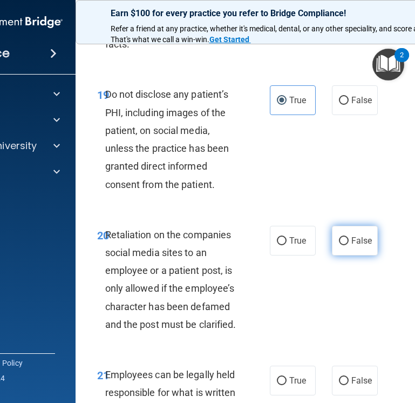
click at [358, 246] on span "False" at bounding box center [361, 240] width 21 height 10
click at [349, 245] on input "False" at bounding box center [344, 241] width 10 height 8
radio input "true"
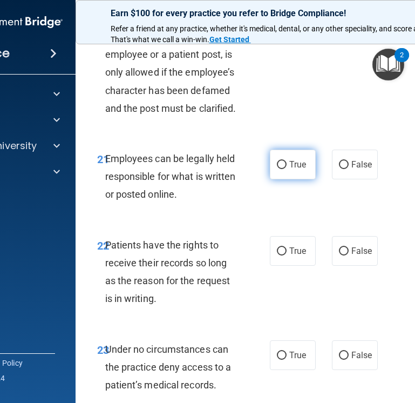
click at [299, 169] on span "True" at bounding box center [297, 164] width 17 height 10
click at [287, 169] on input "True" at bounding box center [282, 165] width 10 height 8
radio input "true"
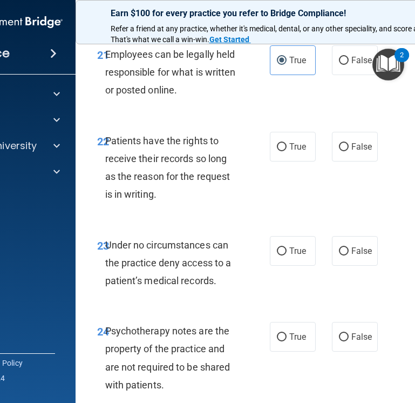
scroll to position [3040, 0]
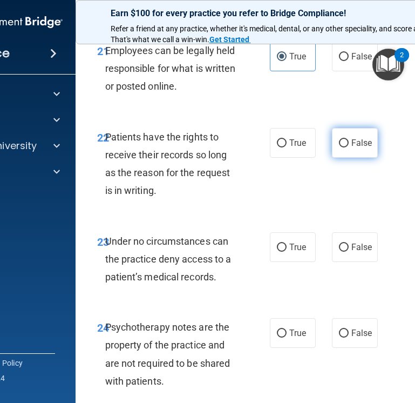
click at [360, 148] on span "False" at bounding box center [361, 143] width 21 height 10
click at [349, 147] on input "False" at bounding box center [344, 143] width 10 height 8
radio input "true"
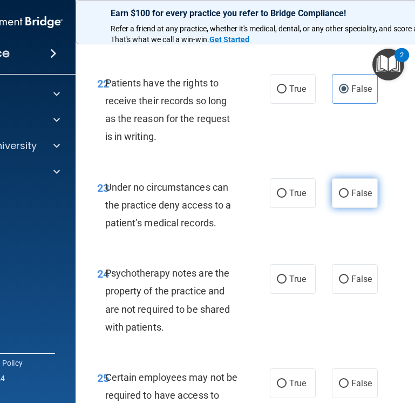
click at [368, 198] on span "False" at bounding box center [361, 193] width 21 height 10
click at [349, 198] on input "False" at bounding box center [344, 193] width 10 height 8
radio input "true"
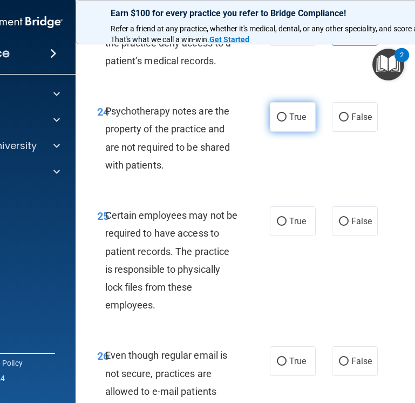
click at [281, 121] on input "True" at bounding box center [282, 117] width 10 height 8
radio input "true"
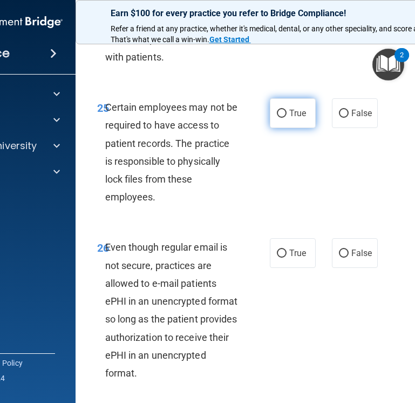
click at [291, 118] on span "True" at bounding box center [297, 113] width 17 height 10
click at [287, 118] on input "True" at bounding box center [282, 114] width 10 height 8
radio input "true"
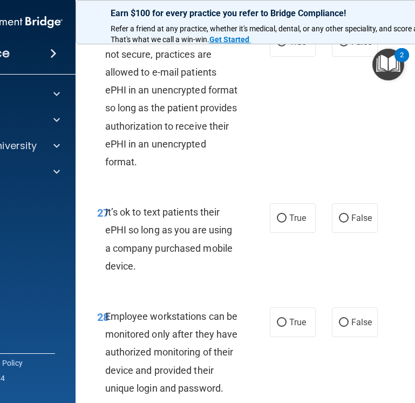
scroll to position [3580, 0]
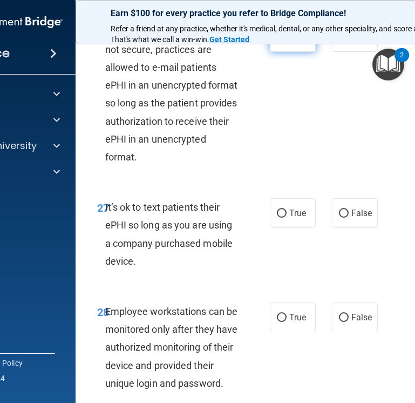
click at [270, 52] on label "True" at bounding box center [293, 37] width 46 height 30
click at [277, 42] on input "True" at bounding box center [282, 37] width 10 height 8
radio input "true"
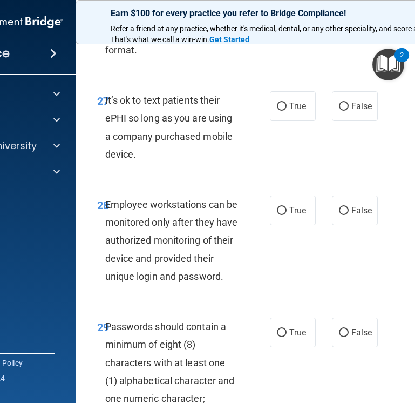
scroll to position [3688, 0]
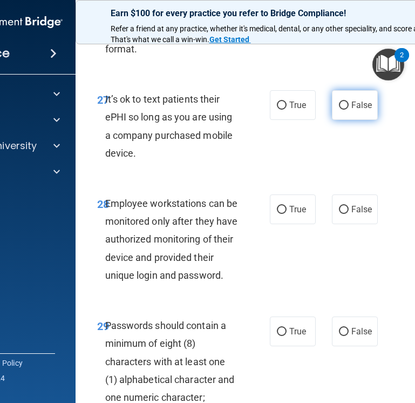
click at [341, 110] on input "False" at bounding box center [344, 105] width 10 height 8
radio input "true"
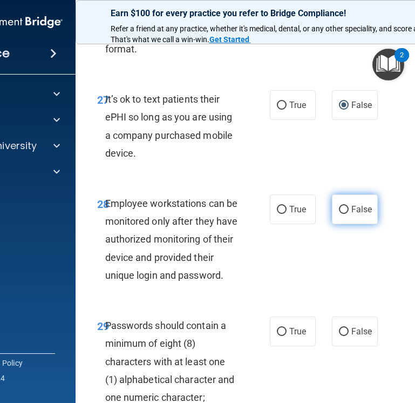
click at [371, 224] on label "False" at bounding box center [355, 209] width 46 height 30
click at [349, 214] on input "False" at bounding box center [344, 210] width 10 height 8
radio input "true"
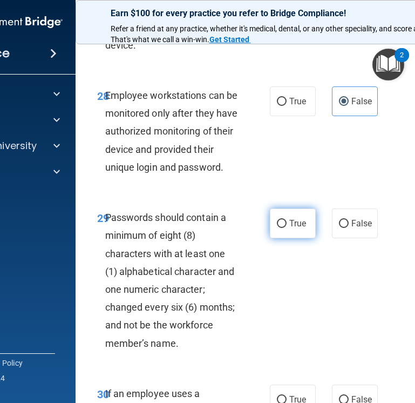
click at [291, 228] on span "True" at bounding box center [297, 223] width 17 height 10
click at [287, 228] on input "True" at bounding box center [282, 224] width 10 height 8
radio input "true"
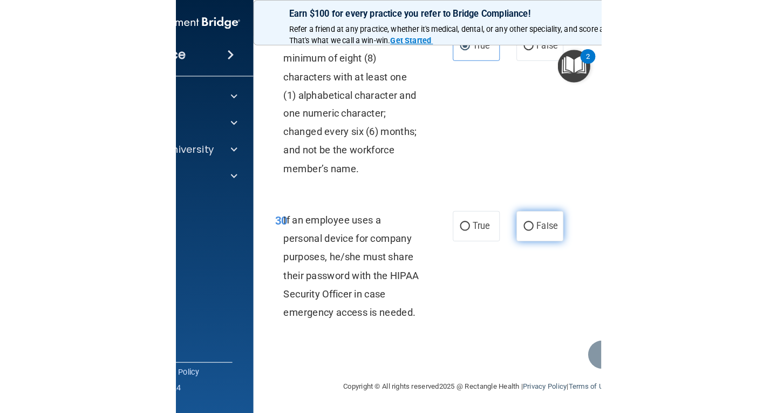
scroll to position [4010, 0]
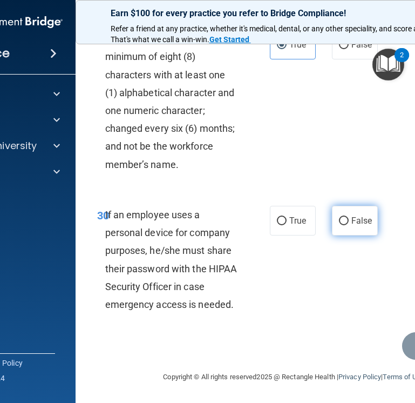
click at [361, 223] on span "False" at bounding box center [361, 220] width 21 height 10
click at [349, 223] on input "False" at bounding box center [344, 221] width 10 height 8
radio input "true"
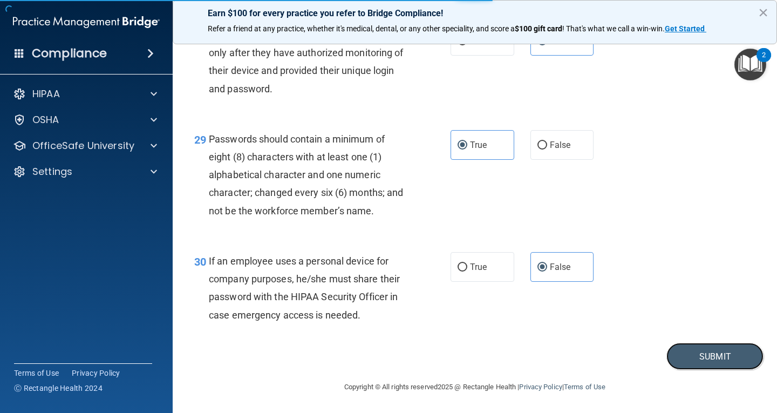
scroll to position [2960, 0]
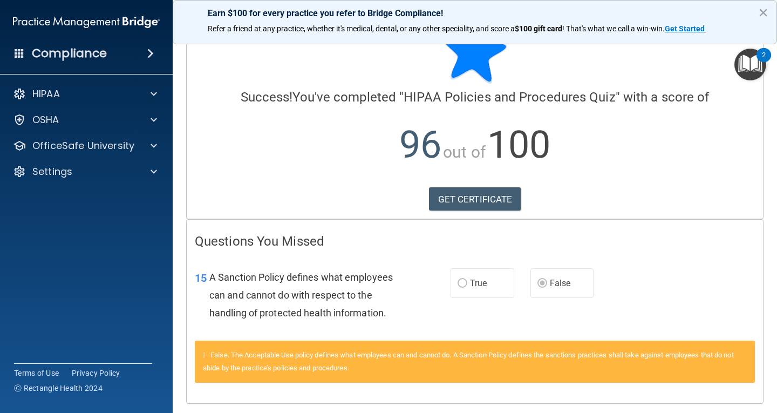
scroll to position [69, 0]
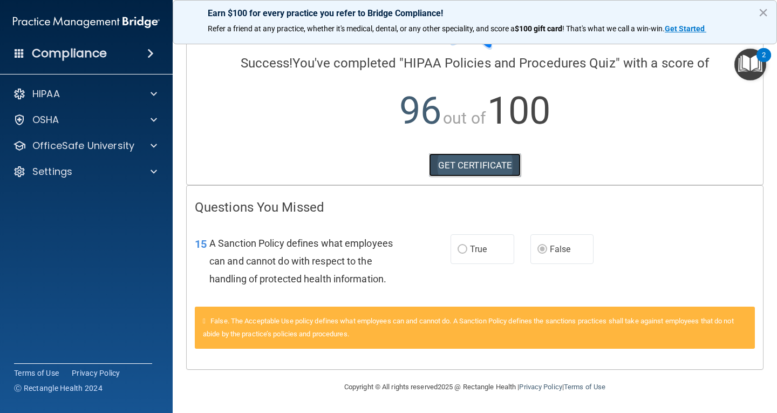
click at [482, 156] on link "GET CERTIFICATE" at bounding box center [475, 165] width 92 height 24
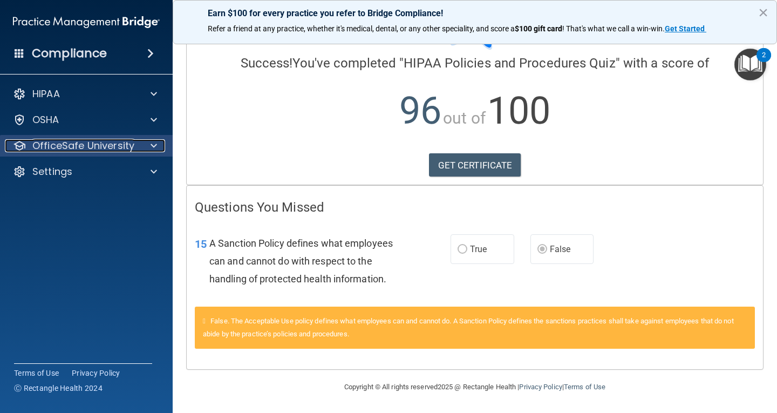
click at [140, 146] on div at bounding box center [152, 145] width 27 height 13
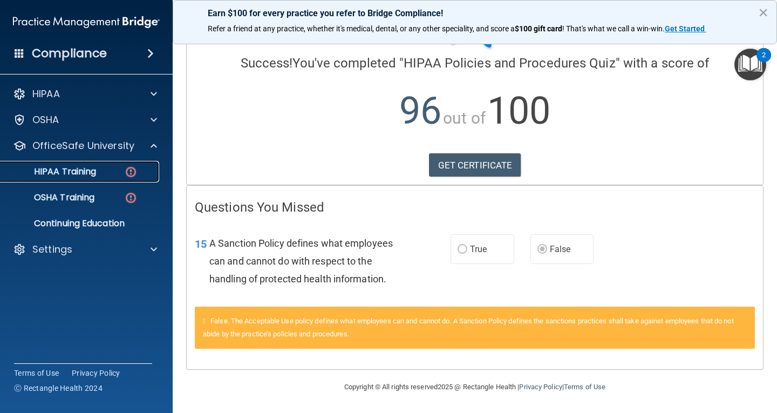
click at [96, 168] on p "HIPAA Training" at bounding box center [51, 171] width 89 height 11
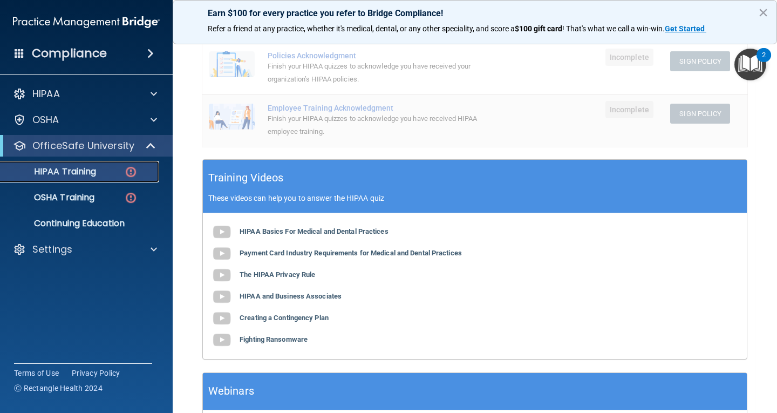
scroll to position [276, 0]
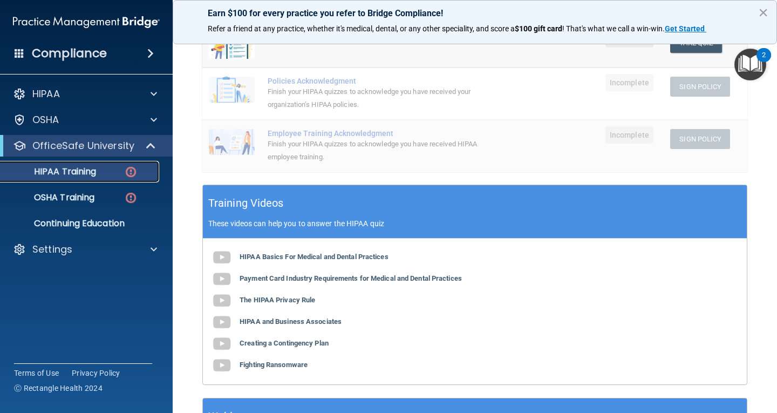
click at [111, 178] on link "HIPAA Training" at bounding box center [74, 172] width 170 height 22
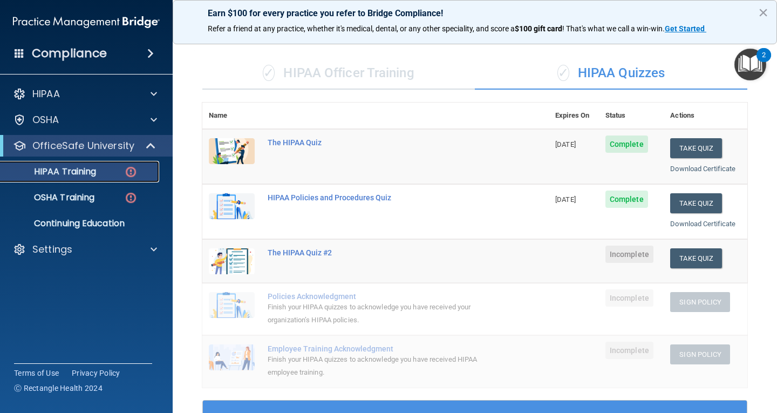
scroll to position [60, 0]
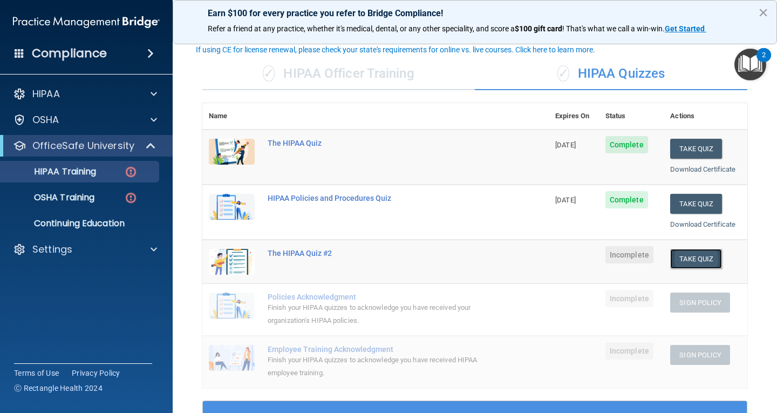
click at [488, 255] on button "Take Quiz" at bounding box center [696, 259] width 52 height 20
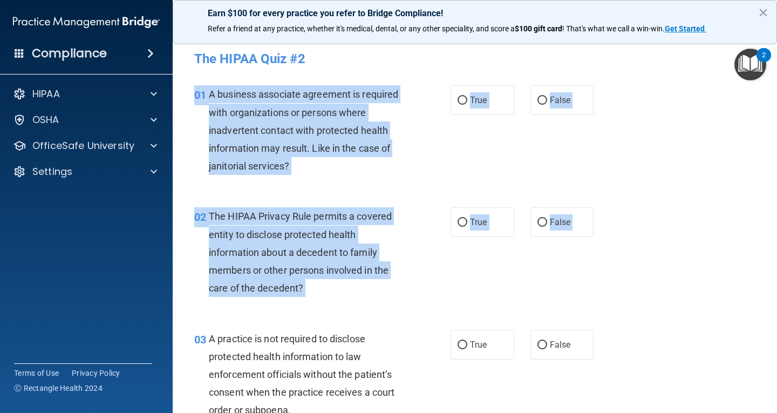
drag, startPoint x: 185, startPoint y: 88, endPoint x: 700, endPoint y: 336, distance: 572.3
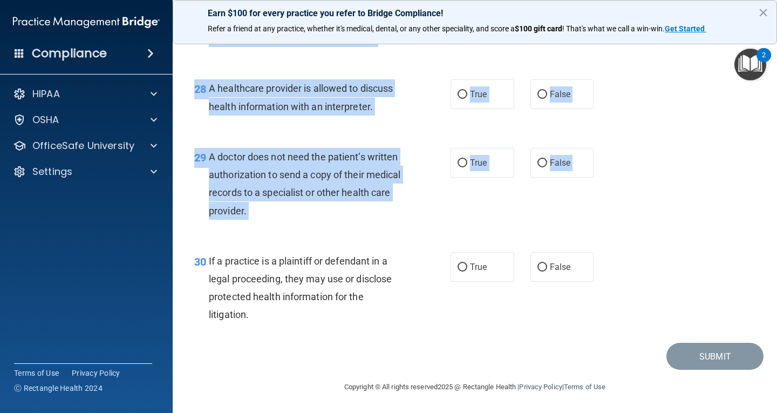
scroll to position [2745, 0]
click at [488, 257] on div "30 If a practice is a plaintiff or defendant in a legal proceeding, they may us…" at bounding box center [474, 291] width 577 height 104
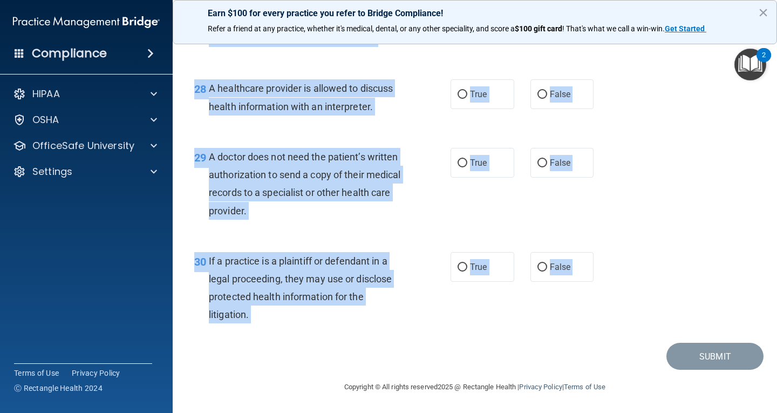
drag, startPoint x: 192, startPoint y: 92, endPoint x: 596, endPoint y: 350, distance: 480.0
copy main "99 L ipsumdol sitametco adipiscin el seddoeiu temp incididuntutl et dolorem ali…"
click at [488, 236] on div "29 A doctor does not need the patient’s written authorization to send a copy of…" at bounding box center [474, 186] width 577 height 104
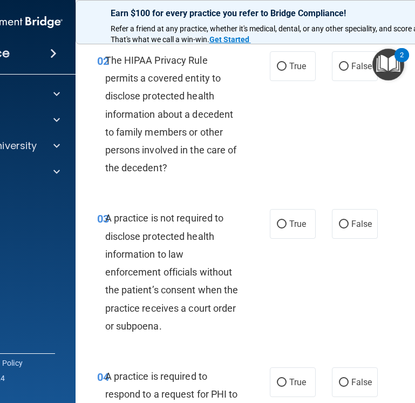
scroll to position [0, 0]
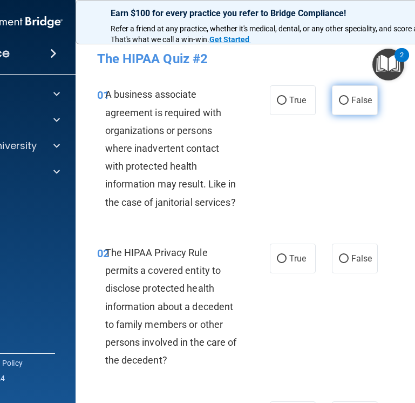
click at [359, 98] on span "False" at bounding box center [361, 100] width 21 height 10
click at [349, 98] on input "False" at bounding box center [344, 101] width 10 height 8
radio input "true"
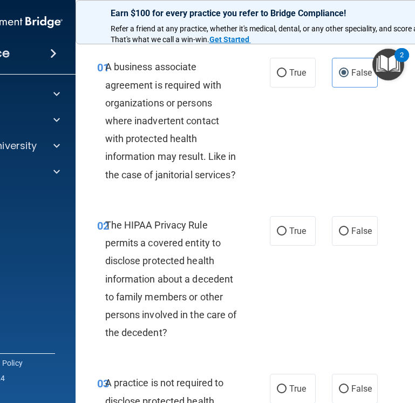
scroll to position [54, 0]
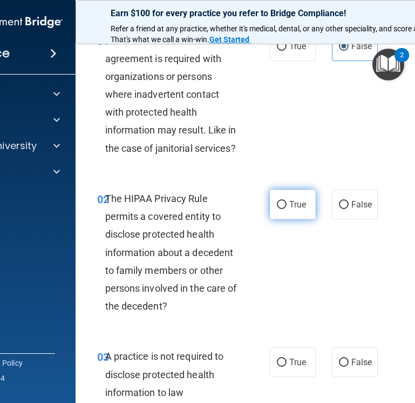
click at [301, 206] on span "True" at bounding box center [297, 204] width 17 height 10
click at [287, 206] on input "True" at bounding box center [282, 205] width 10 height 8
radio input "true"
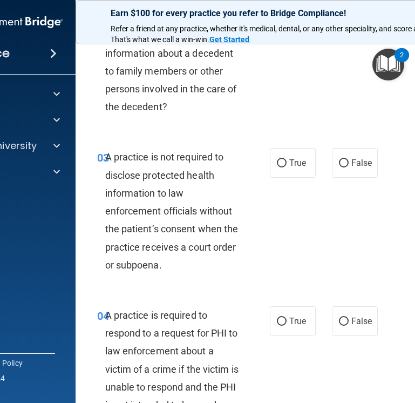
scroll to position [270, 0]
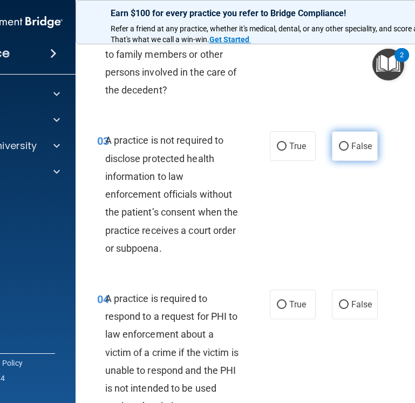
click at [356, 138] on label "False" at bounding box center [355, 146] width 46 height 30
click at [349, 142] on input "False" at bounding box center [344, 146] width 10 height 8
radio input "true"
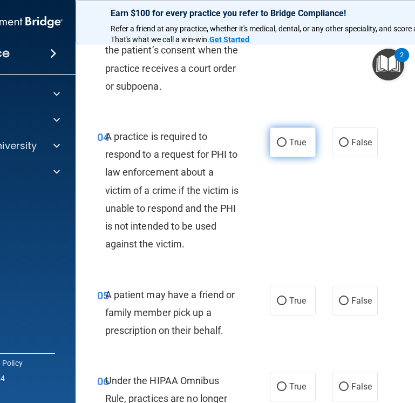
drag, startPoint x: 274, startPoint y: 136, endPoint x: 282, endPoint y: 145, distance: 12.2
click at [276, 136] on label "True" at bounding box center [293, 142] width 46 height 30
click at [277, 139] on input "True" at bounding box center [282, 143] width 10 height 8
radio input "true"
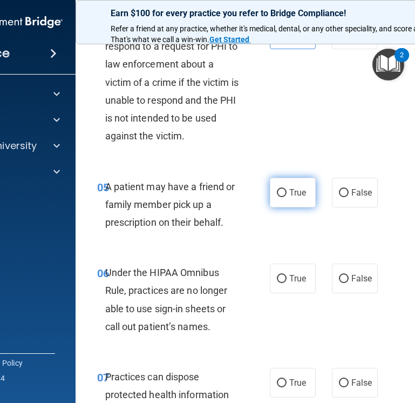
click at [292, 201] on label "True" at bounding box center [293, 193] width 46 height 30
click at [287, 197] on input "True" at bounding box center [282, 193] width 10 height 8
radio input "true"
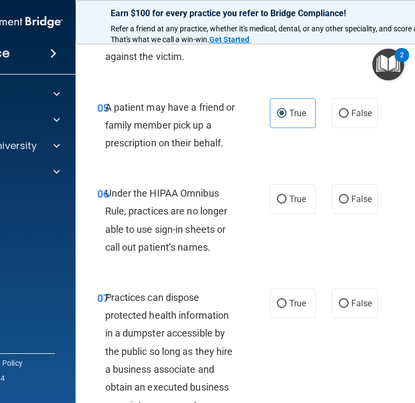
scroll to position [648, 0]
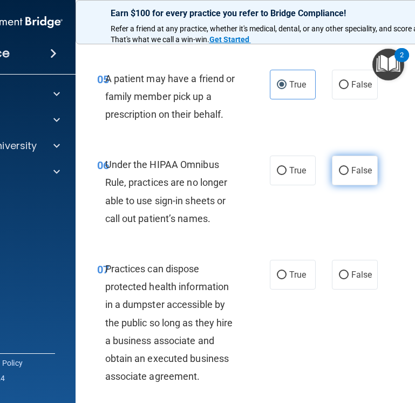
click at [355, 176] on label "False" at bounding box center [355, 170] width 46 height 30
click at [349, 175] on input "False" at bounding box center [344, 171] width 10 height 8
radio input "true"
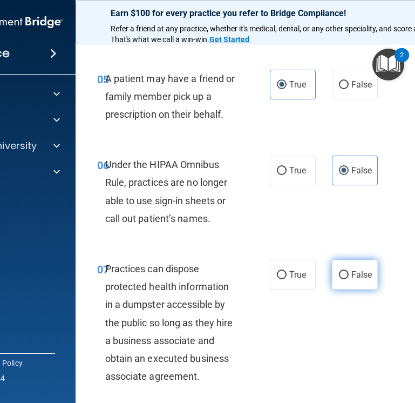
click at [334, 283] on label "False" at bounding box center [355, 275] width 46 height 30
click at [339, 279] on input "False" at bounding box center [344, 275] width 10 height 8
radio input "true"
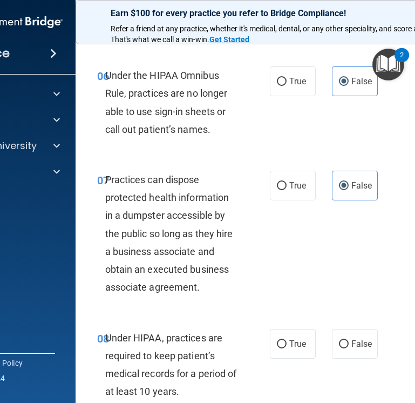
scroll to position [756, 0]
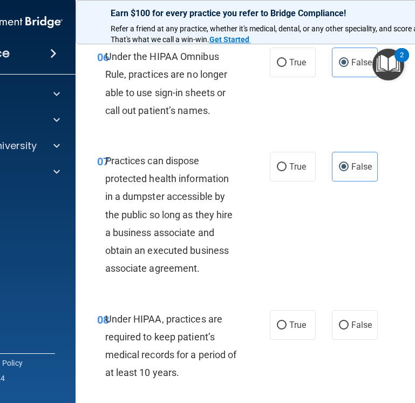
drag, startPoint x: 345, startPoint y: 323, endPoint x: 413, endPoint y: 267, distance: 88.2
click at [346, 323] on label "False" at bounding box center [355, 325] width 46 height 30
click at [346, 323] on input "False" at bounding box center [344, 325] width 10 height 8
radio input "true"
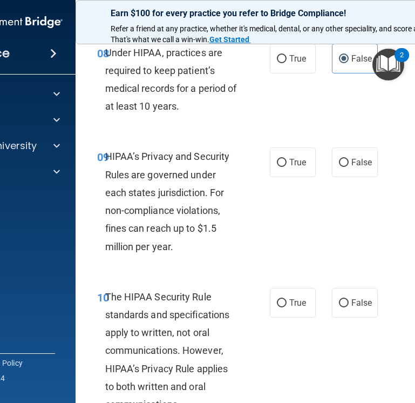
scroll to position [1025, 0]
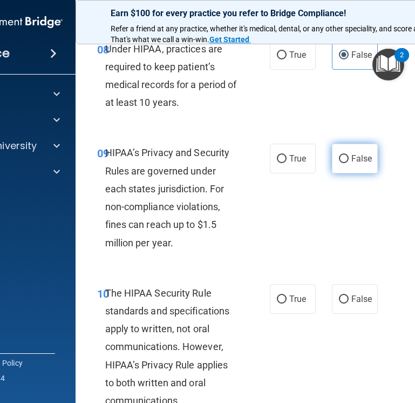
click at [355, 164] on label "False" at bounding box center [355, 159] width 46 height 30
click at [349, 163] on input "False" at bounding box center [344, 159] width 10 height 8
radio input "true"
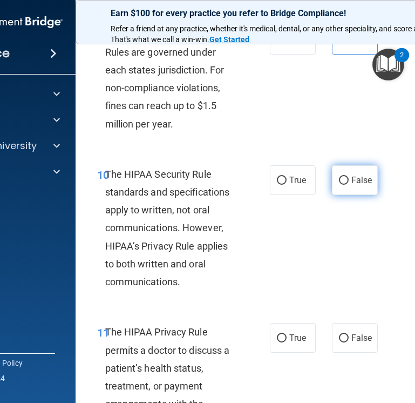
scroll to position [1187, 0]
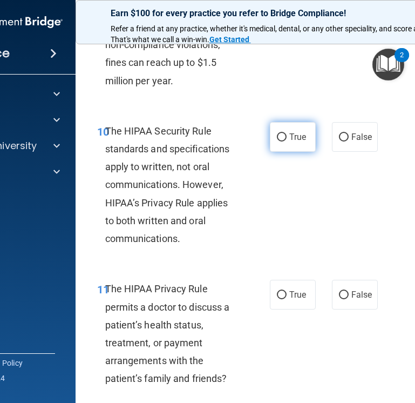
click at [289, 137] on span "True" at bounding box center [297, 137] width 17 height 10
click at [285, 137] on input "True" at bounding box center [282, 137] width 10 height 8
radio input "true"
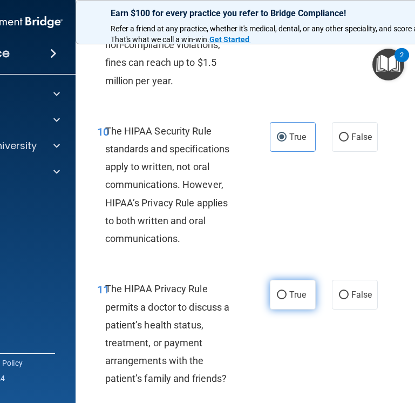
click at [307, 298] on label "True" at bounding box center [293, 295] width 46 height 30
click at [287, 298] on input "True" at bounding box center [282, 295] width 10 height 8
radio input "true"
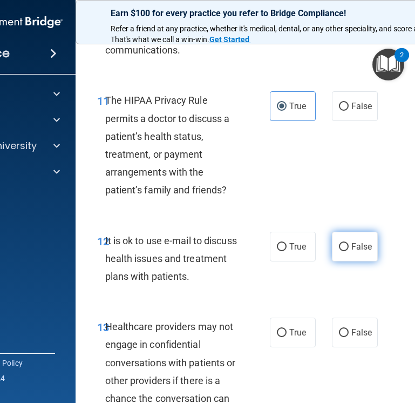
scroll to position [1403, 0]
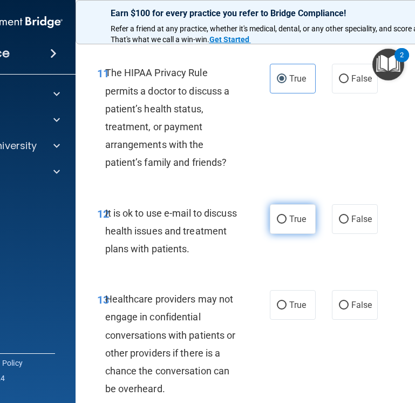
click at [294, 220] on span "True" at bounding box center [297, 219] width 17 height 10
click at [287, 220] on input "True" at bounding box center [282, 219] width 10 height 8
radio input "true"
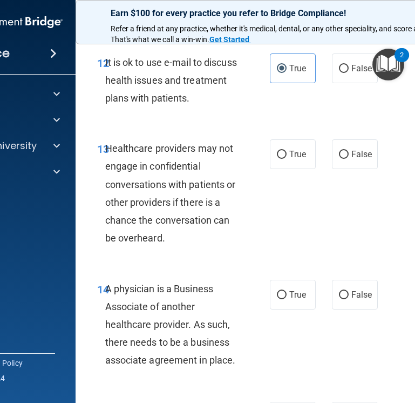
scroll to position [1565, 0]
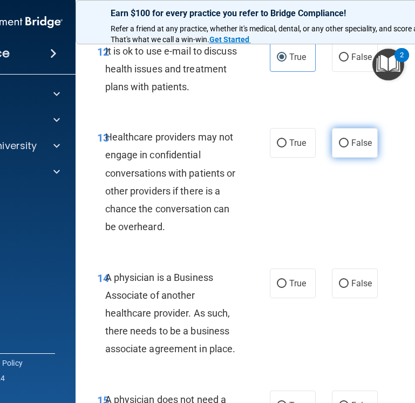
click at [350, 152] on label "False" at bounding box center [355, 143] width 46 height 30
click at [349, 147] on input "False" at bounding box center [344, 143] width 10 height 8
radio input "true"
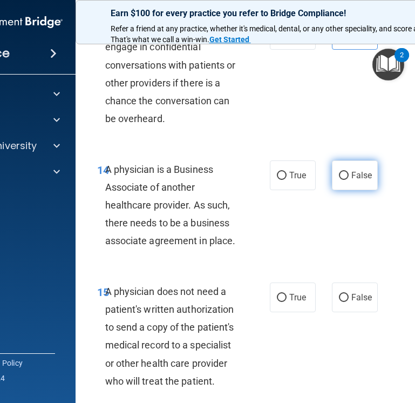
click at [363, 186] on label "False" at bounding box center [355, 175] width 46 height 30
click at [349, 180] on input "False" at bounding box center [344, 176] width 10 height 8
radio input "true"
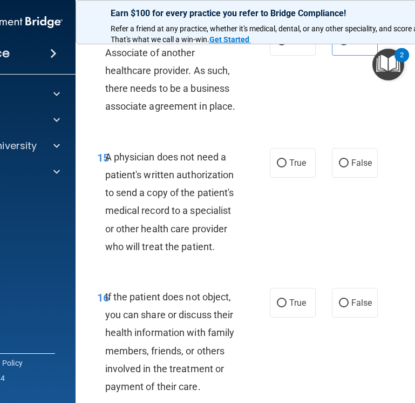
scroll to position [1835, 0]
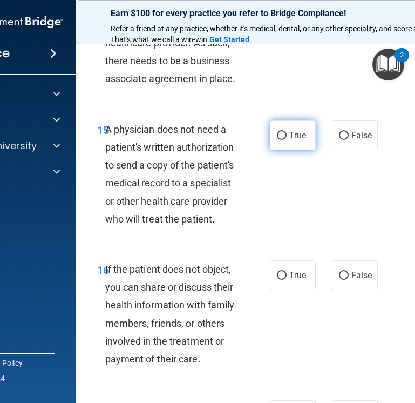
click at [303, 141] on label "True" at bounding box center [293, 135] width 46 height 30
click at [287, 140] on input "True" at bounding box center [282, 136] width 10 height 8
radio input "true"
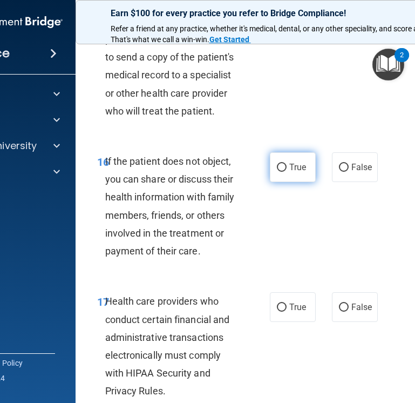
click at [289, 168] on span "True" at bounding box center [297, 167] width 17 height 10
click at [287, 168] on input "True" at bounding box center [282, 168] width 10 height 8
radio input "true"
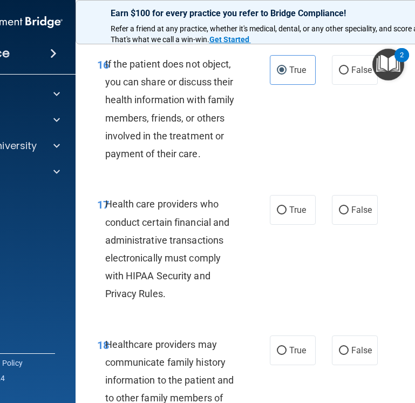
scroll to position [2105, 0]
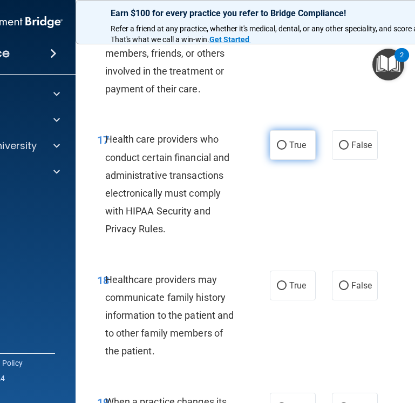
click at [288, 150] on label "True" at bounding box center [293, 145] width 46 height 30
click at [287, 149] on input "True" at bounding box center [282, 145] width 10 height 8
radio input "true"
click at [288, 150] on label "True" at bounding box center [293, 145] width 46 height 30
click at [287, 149] on input "True" at bounding box center [282, 145] width 10 height 8
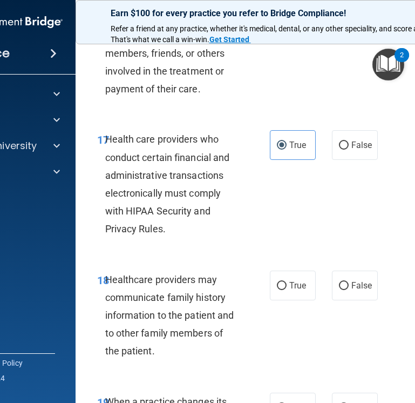
click at [352, 198] on div "17 Health care providers who conduct certain financial and administrative trans…" at bounding box center [294, 187] width 410 height 140
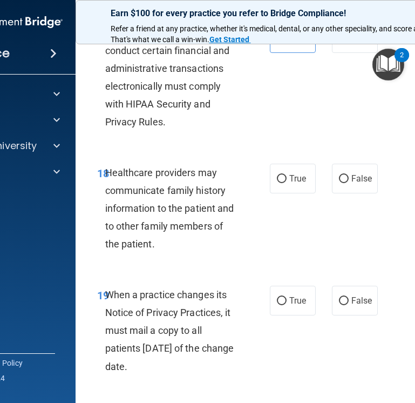
scroll to position [2213, 0]
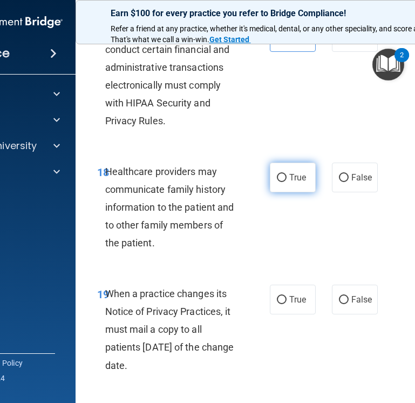
click at [290, 189] on label "True" at bounding box center [293, 177] width 46 height 30
click at [287, 182] on input "True" at bounding box center [282, 178] width 10 height 8
radio input "true"
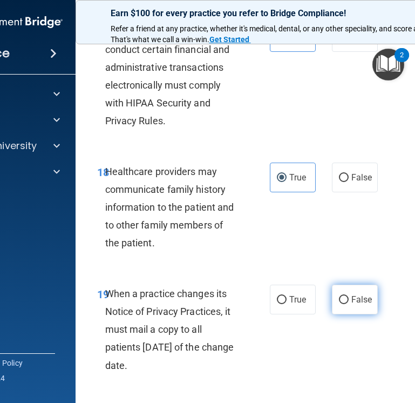
click at [351, 294] on span "False" at bounding box center [361, 299] width 21 height 10
click at [349, 296] on input "False" at bounding box center [344, 300] width 10 height 8
radio input "true"
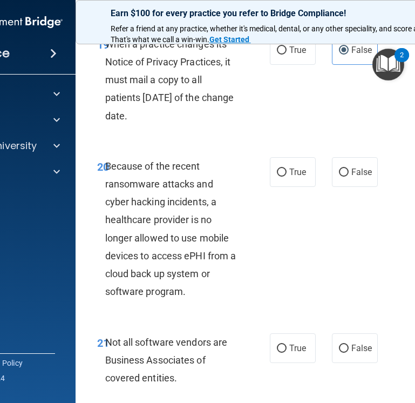
scroll to position [2482, 0]
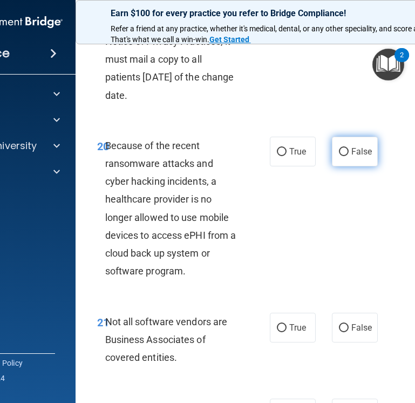
click at [342, 157] on label "False" at bounding box center [355, 152] width 46 height 30
click at [342, 156] on input "False" at bounding box center [344, 152] width 10 height 8
radio input "true"
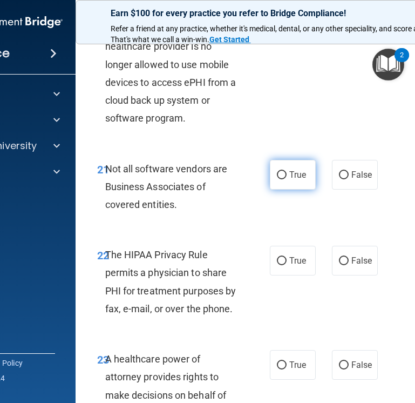
scroll to position [2644, 0]
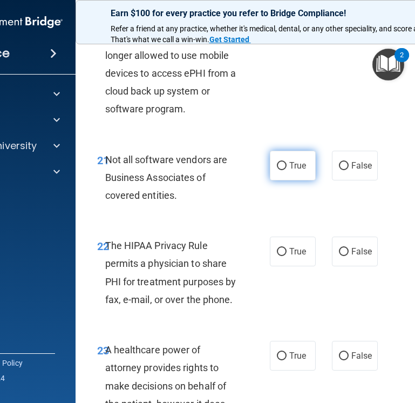
click at [276, 160] on label "True" at bounding box center [293, 166] width 46 height 30
click at [277, 162] on input "True" at bounding box center [282, 166] width 10 height 8
radio input "true"
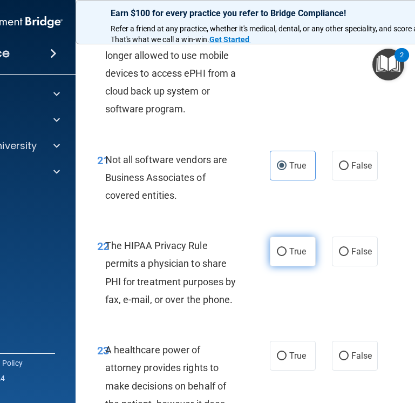
click at [277, 253] on input "True" at bounding box center [282, 252] width 10 height 8
radio input "true"
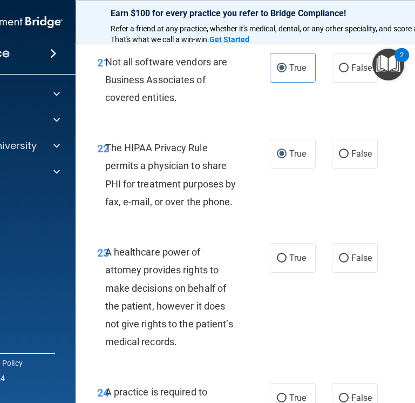
scroll to position [2752, 0]
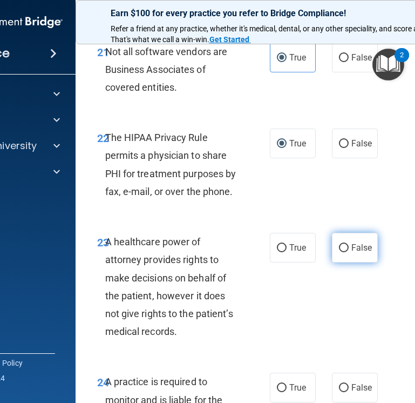
click at [343, 247] on input "False" at bounding box center [344, 248] width 10 height 8
radio input "true"
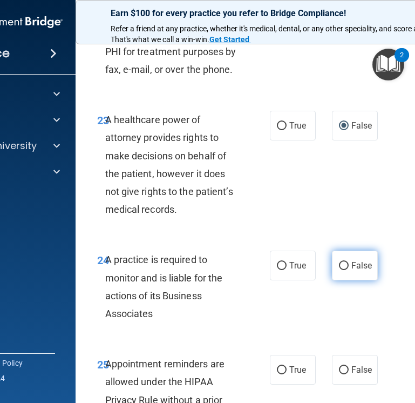
scroll to position [2914, 0]
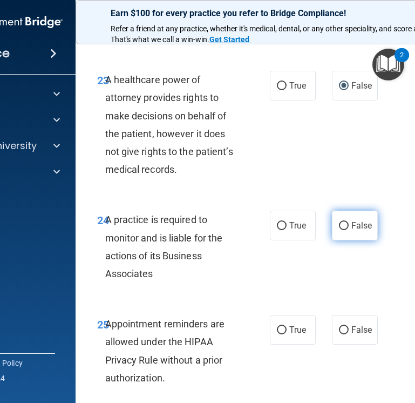
click at [367, 231] on label "False" at bounding box center [355, 225] width 46 height 30
click at [349, 230] on input "False" at bounding box center [344, 226] width 10 height 8
radio input "true"
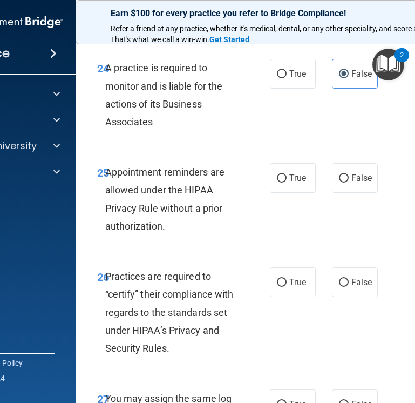
scroll to position [3076, 0]
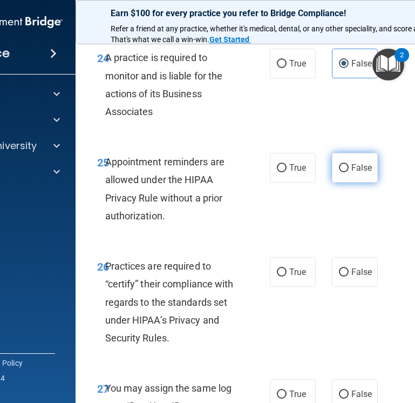
click at [343, 178] on label "False" at bounding box center [355, 168] width 46 height 30
click at [343, 172] on input "False" at bounding box center [344, 168] width 10 height 8
radio input "true"
click at [339, 168] on input "False" at bounding box center [344, 168] width 10 height 8
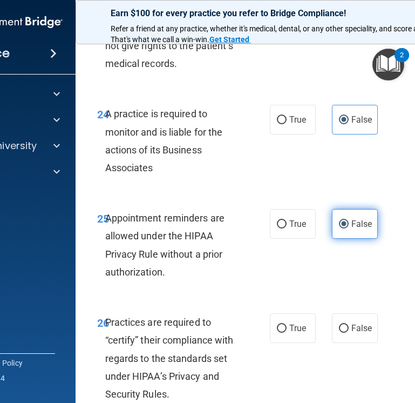
scroll to position [2968, 0]
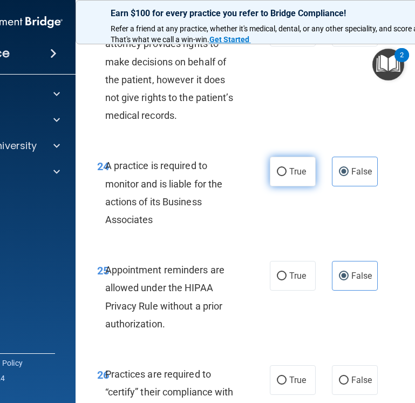
click at [305, 166] on label "True" at bounding box center [293, 172] width 46 height 30
click at [287, 168] on input "True" at bounding box center [282, 172] width 10 height 8
radio input "true"
radio input "false"
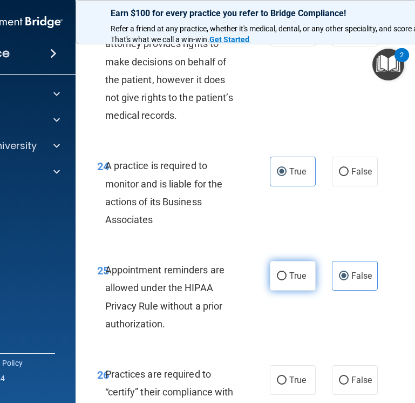
click at [291, 276] on span "True" at bounding box center [297, 275] width 17 height 10
click at [287, 276] on input "True" at bounding box center [282, 276] width 10 height 8
radio input "true"
radio input "false"
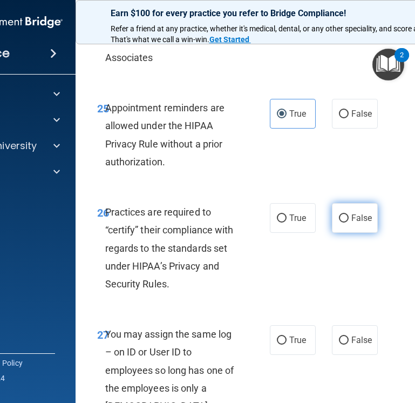
click at [358, 215] on span "False" at bounding box center [361, 218] width 21 height 10
click at [349, 215] on input "False" at bounding box center [344, 218] width 10 height 8
radio input "true"
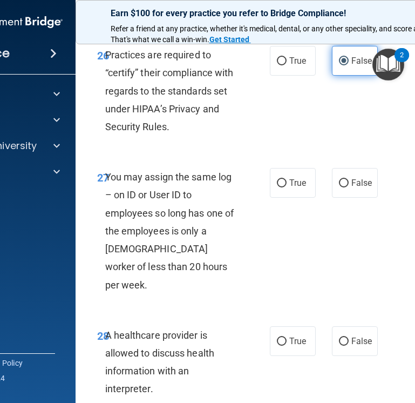
scroll to position [3292, 0]
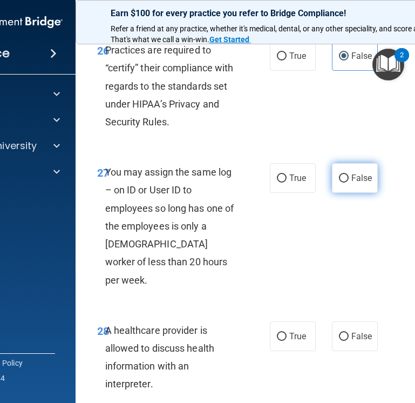
click at [342, 185] on label "False" at bounding box center [355, 178] width 46 height 30
click at [342, 182] on input "False" at bounding box center [344, 178] width 10 height 8
radio input "true"
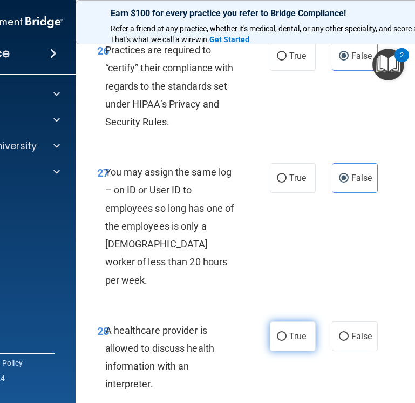
click at [297, 321] on label "True" at bounding box center [293, 336] width 46 height 30
click at [287, 332] on input "True" at bounding box center [282, 336] width 10 height 8
radio input "true"
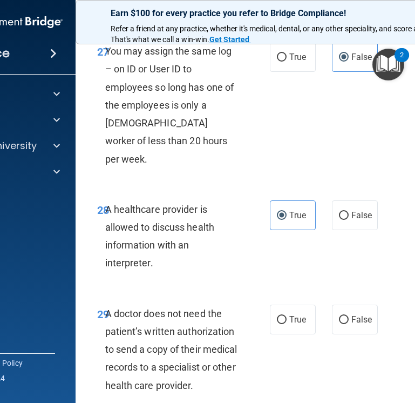
scroll to position [3454, 0]
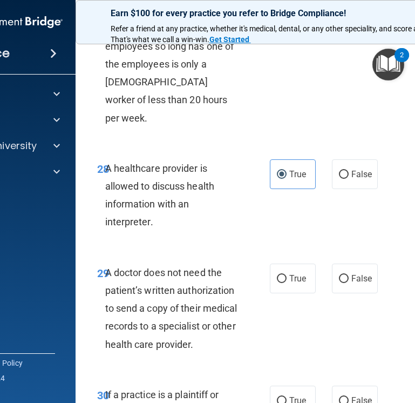
click at [313, 268] on div "True False" at bounding box center [325, 278] width 111 height 30
click at [297, 273] on span "True" at bounding box center [297, 278] width 17 height 10
click at [287, 275] on input "True" at bounding box center [282, 279] width 10 height 8
radio input "true"
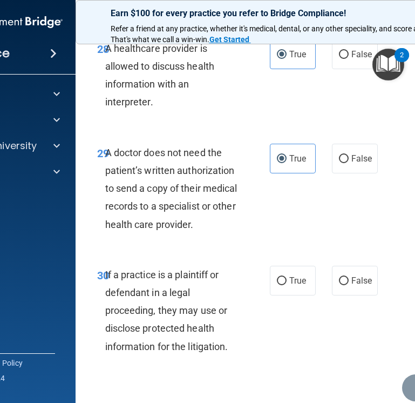
scroll to position [3597, 0]
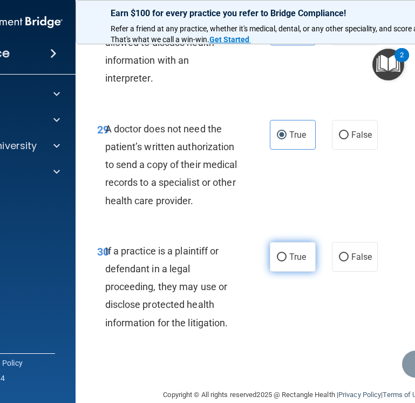
click at [281, 242] on label "True" at bounding box center [293, 257] width 46 height 30
click at [281, 253] on input "True" at bounding box center [282, 257] width 10 height 8
radio input "true"
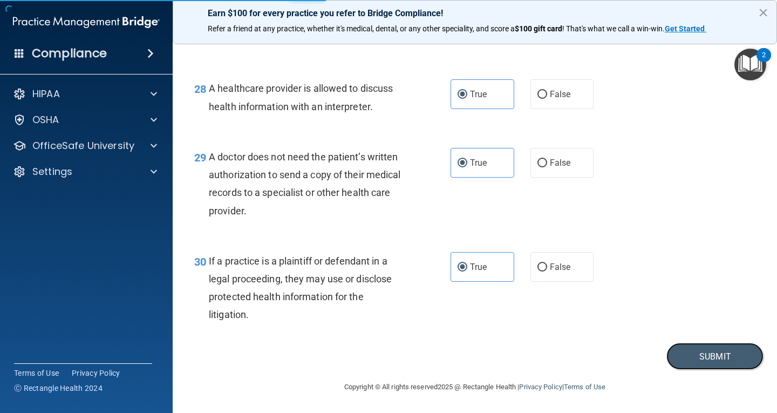
scroll to position [2745, 0]
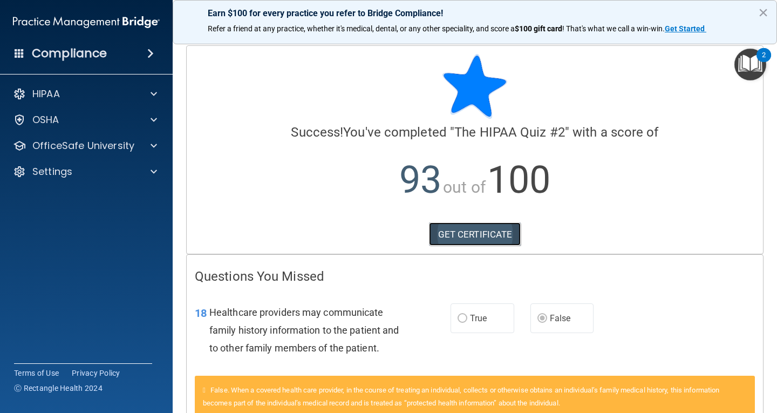
click at [471, 241] on link "GET CERTIFICATE" at bounding box center [475, 234] width 92 height 24
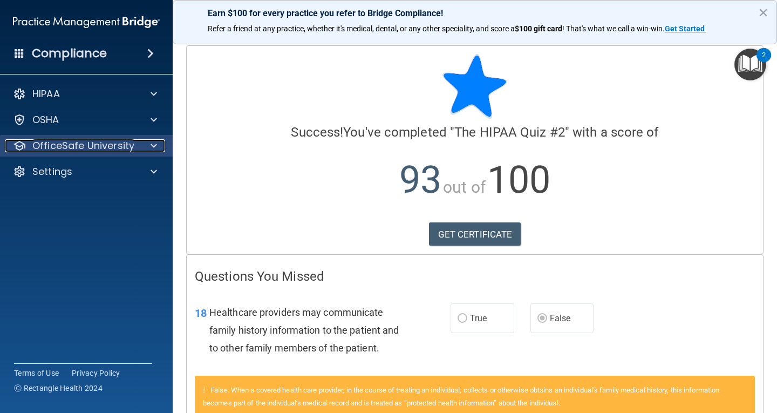
click at [120, 146] on p "OfficeSafe University" at bounding box center [83, 145] width 102 height 13
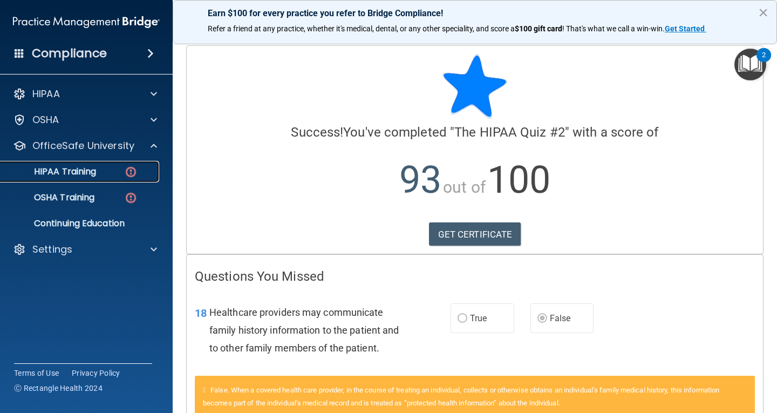
click at [87, 174] on p "HIPAA Training" at bounding box center [51, 171] width 89 height 11
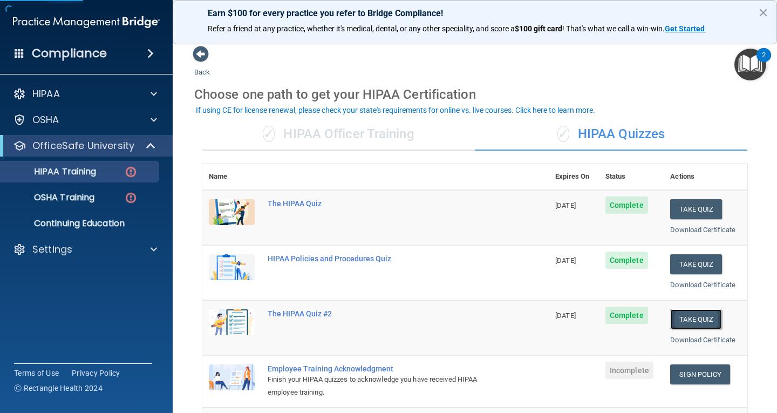
click at [488, 319] on button "Take Quiz" at bounding box center [696, 319] width 52 height 20
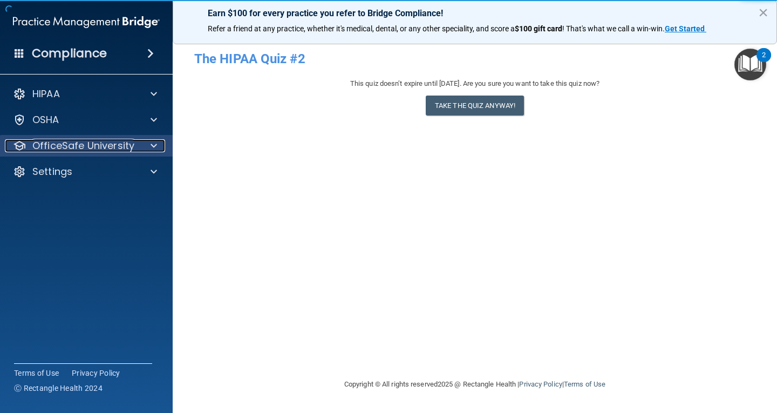
click at [69, 140] on p "OfficeSafe University" at bounding box center [83, 145] width 102 height 13
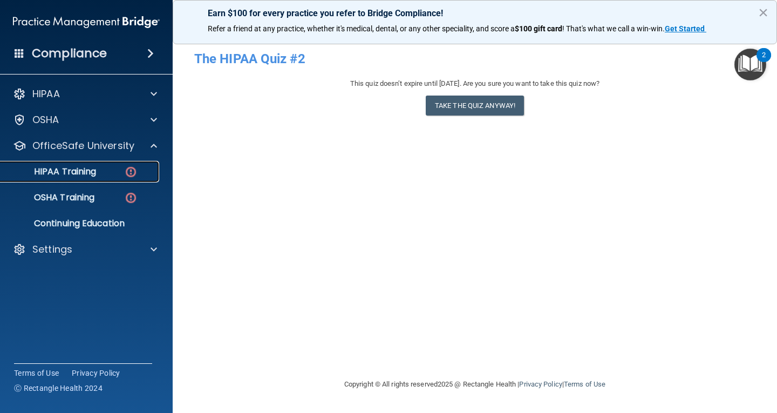
click at [73, 178] on link "HIPAA Training" at bounding box center [74, 172] width 170 height 22
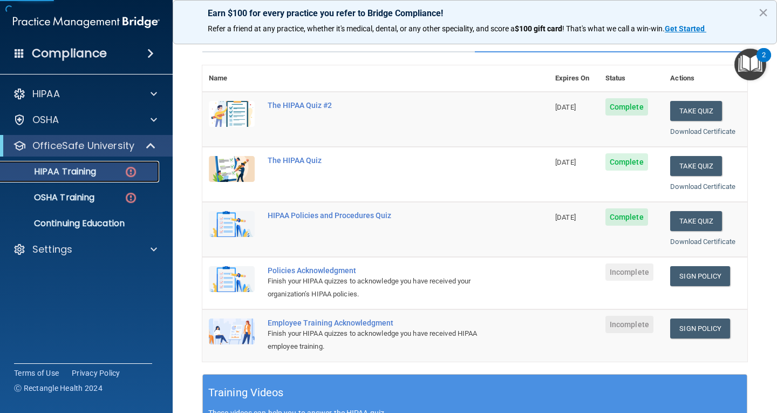
scroll to position [54, 0]
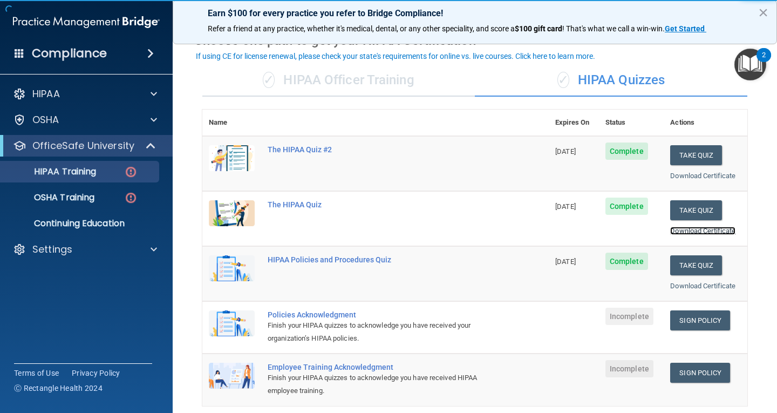
click at [488, 233] on link "Download Certificate" at bounding box center [702, 231] width 65 height 8
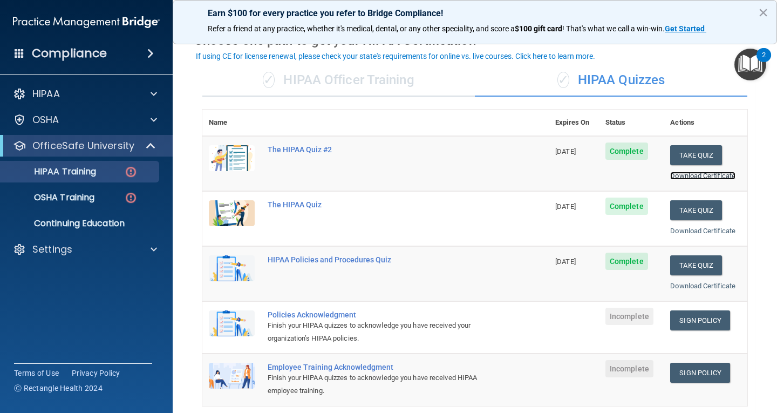
click at [488, 178] on link "Download Certificate" at bounding box center [702, 176] width 65 height 8
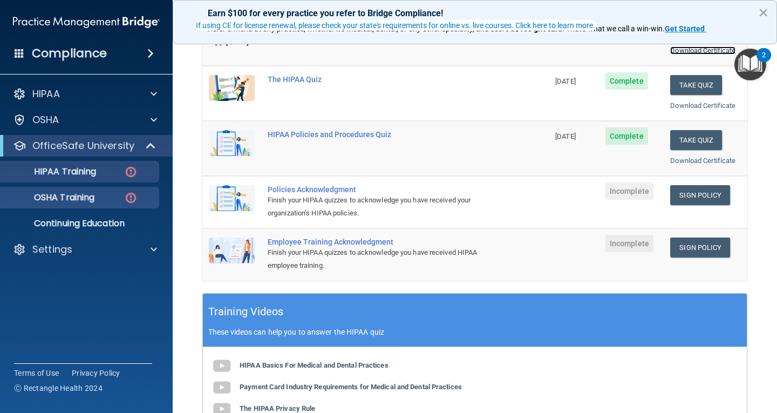
scroll to position [216, 0]
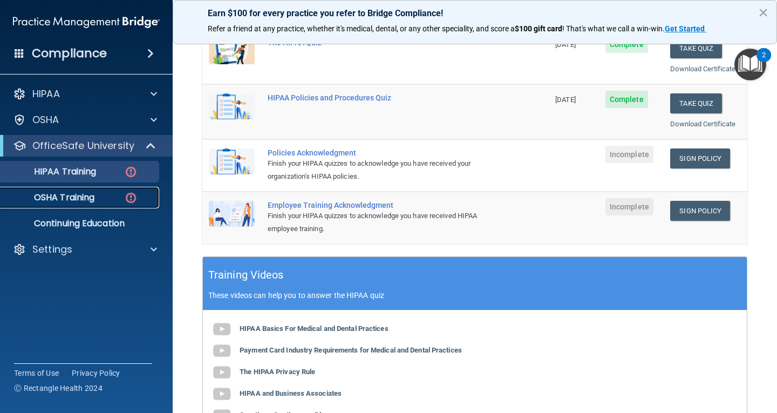
click at [77, 193] on p "OSHA Training" at bounding box center [50, 197] width 87 height 11
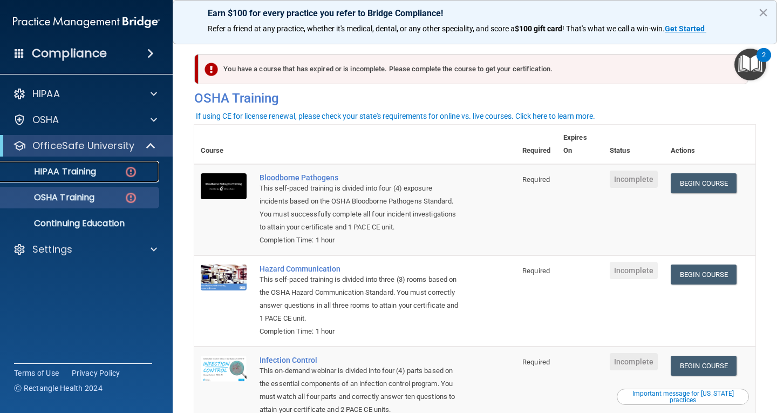
click at [90, 170] on p "HIPAA Training" at bounding box center [51, 171] width 89 height 11
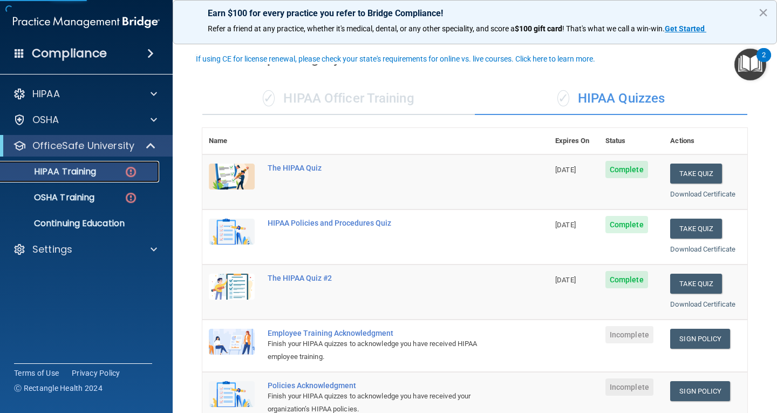
scroll to position [54, 0]
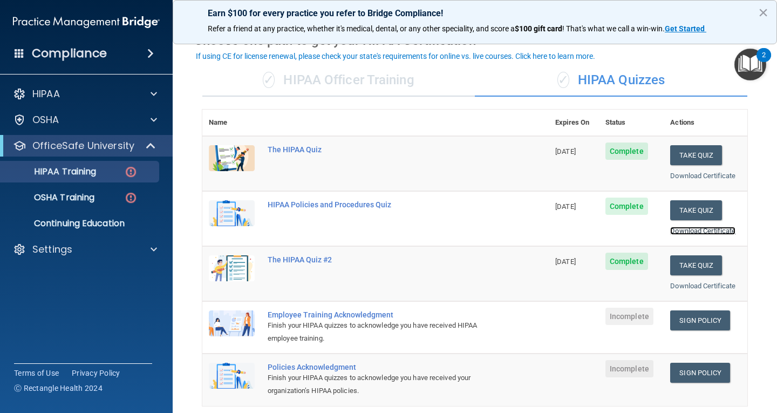
click at [488, 232] on link "Download Certificate" at bounding box center [702, 231] width 65 height 8
